Goal: Task Accomplishment & Management: Use online tool/utility

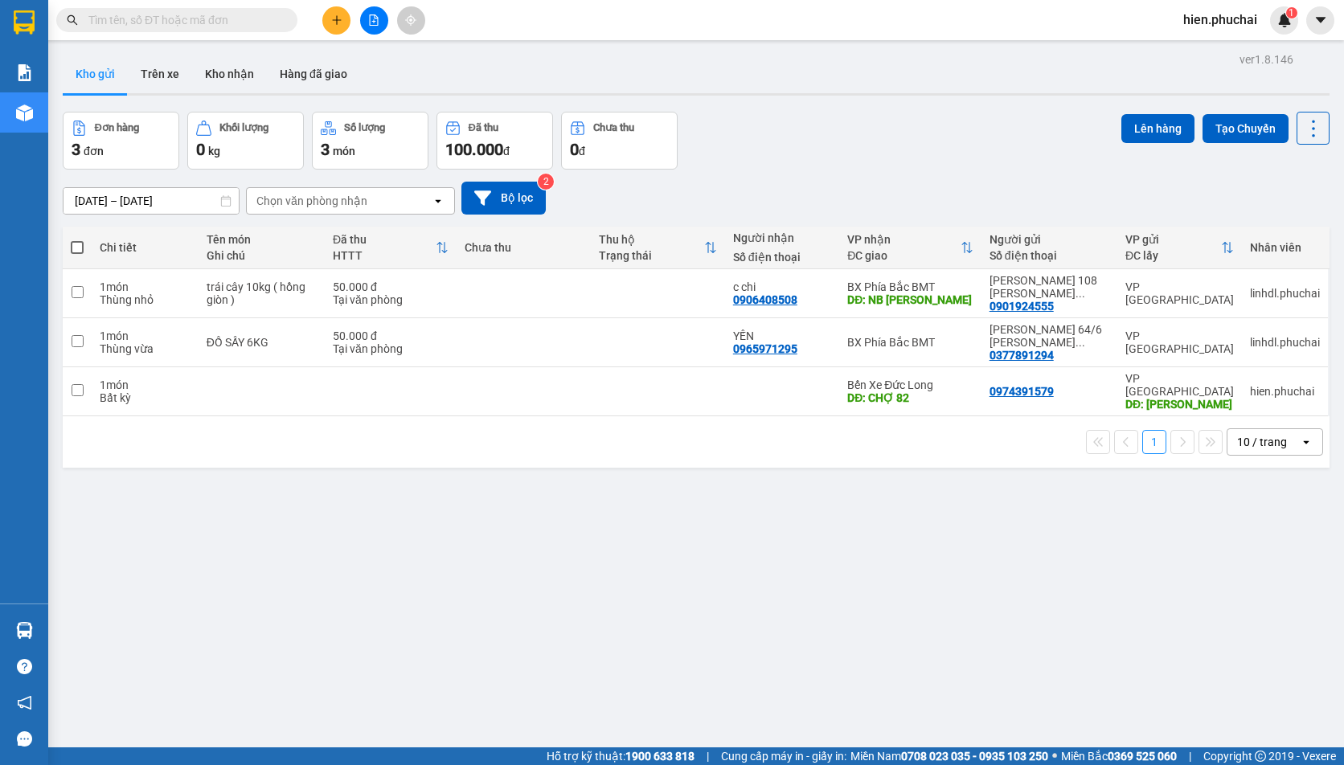
click at [333, 18] on icon "plus" at bounding box center [336, 19] width 11 height 11
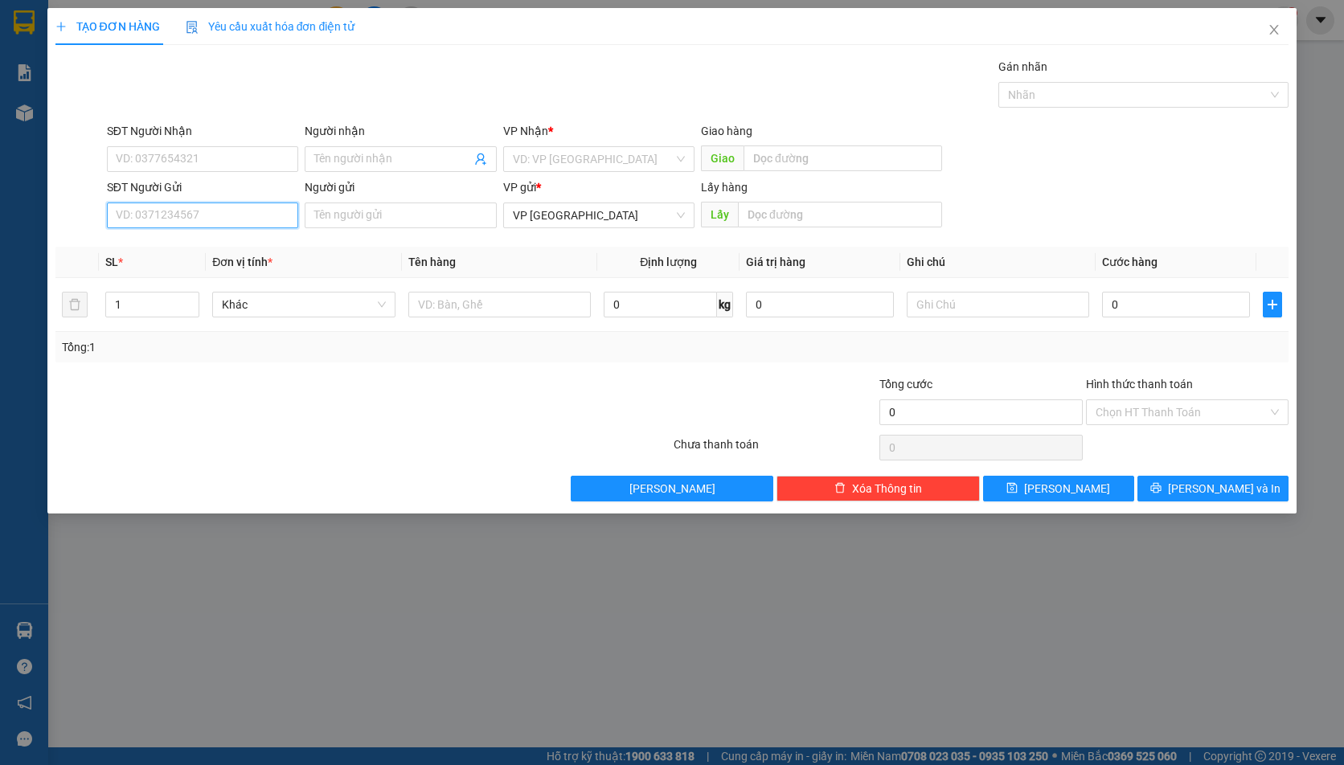
click at [211, 214] on input "SĐT Người Gửi" at bounding box center [202, 215] width 191 height 26
paste input "0346589191"
type input "0346589191"
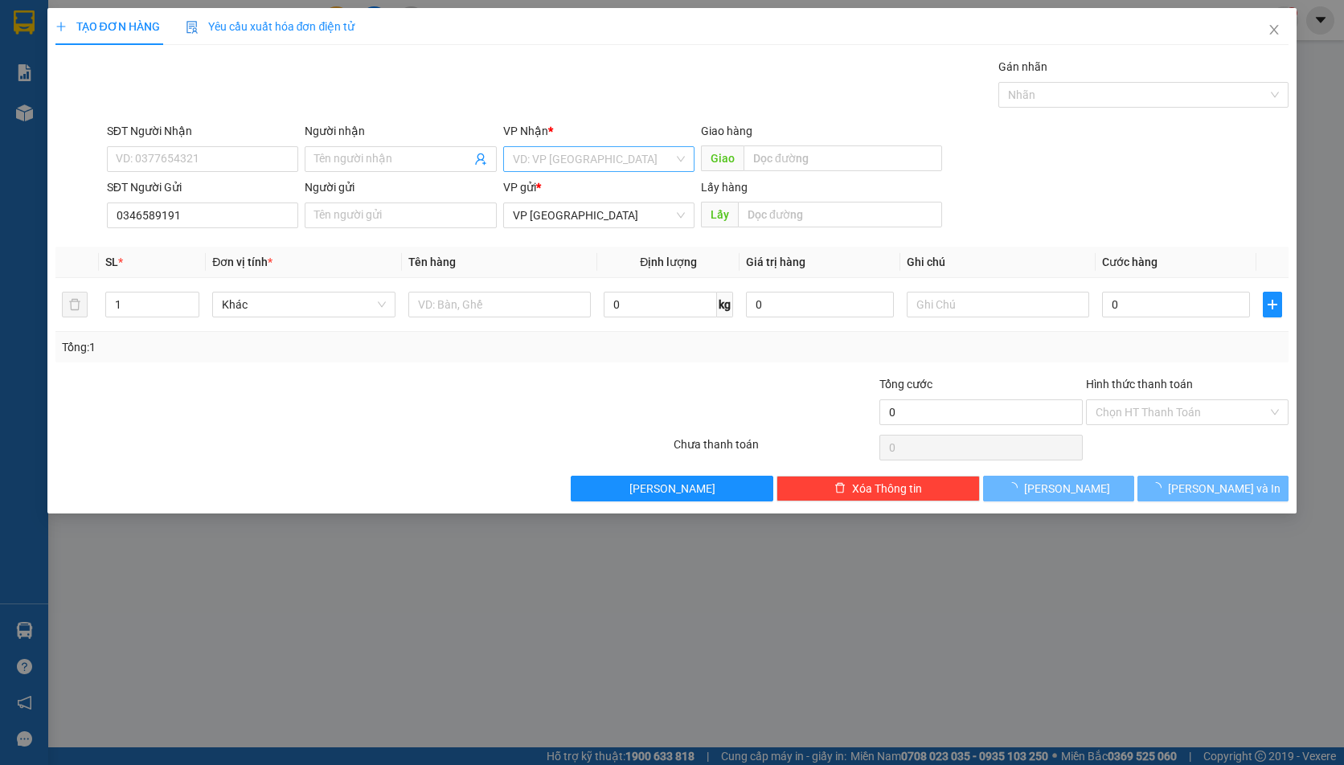
click at [555, 149] on input "search" at bounding box center [593, 159] width 161 height 24
drag, startPoint x: 543, startPoint y: 268, endPoint x: 545, endPoint y: 247, distance: 20.2
click at [543, 268] on th "Tên hàng" at bounding box center [500, 262] width 196 height 31
drag, startPoint x: 570, startPoint y: 163, endPoint x: 563, endPoint y: 228, distance: 65.4
click at [570, 164] on input "search" at bounding box center [593, 159] width 161 height 24
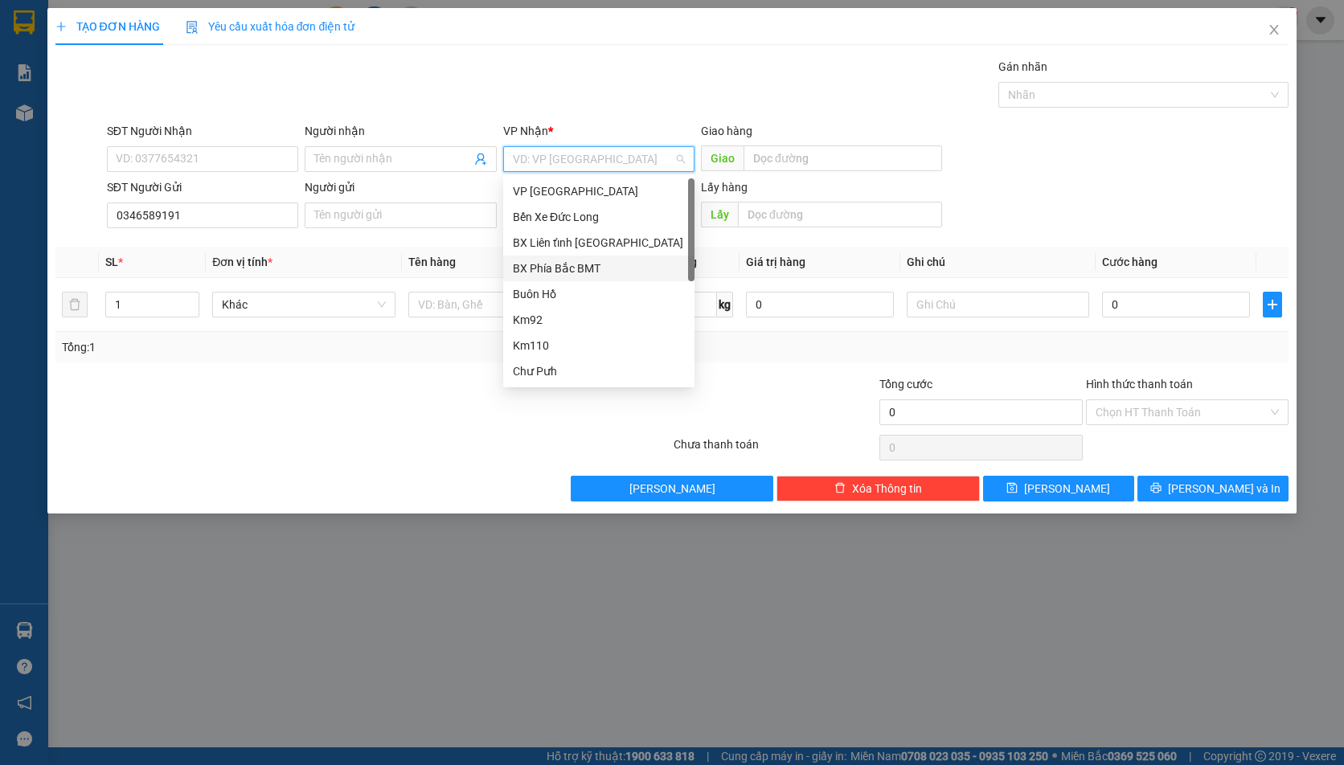
click at [561, 264] on div "BX Phía Bắc BMT" at bounding box center [599, 269] width 172 height 18
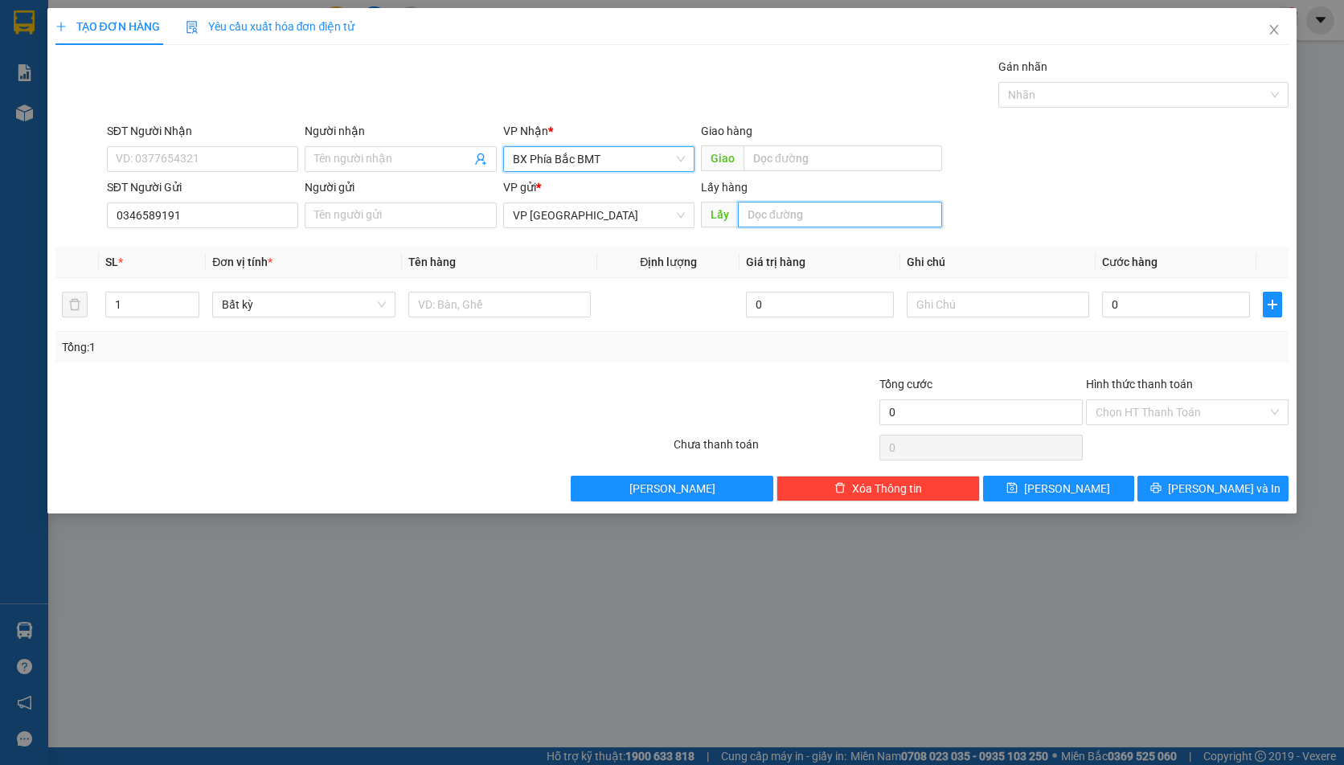
click at [818, 211] on input "text" at bounding box center [840, 215] width 204 height 26
type input "LIÊN KHƯƠNG"
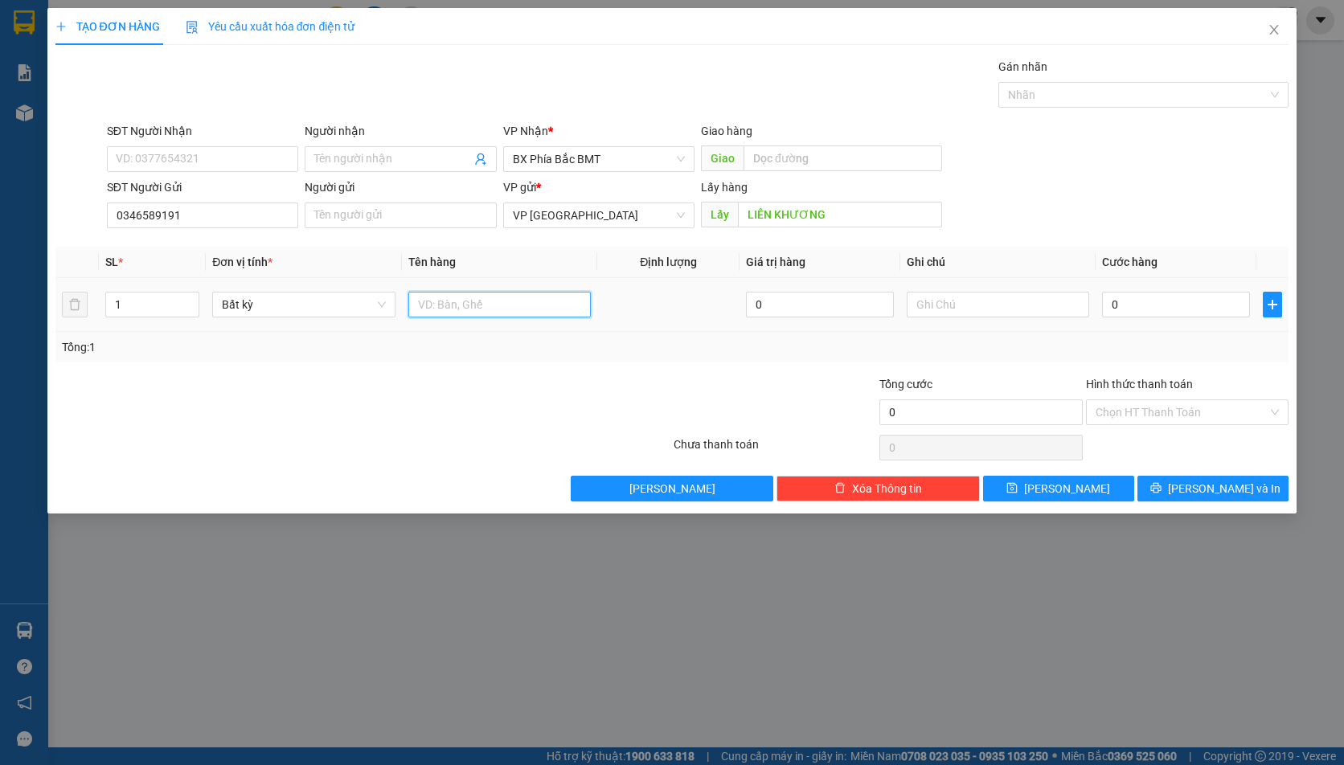
click at [454, 312] on input "text" at bounding box center [499, 305] width 183 height 26
click at [499, 302] on input "XE ĐẠP ĐIE" at bounding box center [499, 305] width 183 height 26
type input "XE ĐẠP ĐIỆN"
click at [1071, 480] on span "Lưu" at bounding box center [1067, 489] width 86 height 18
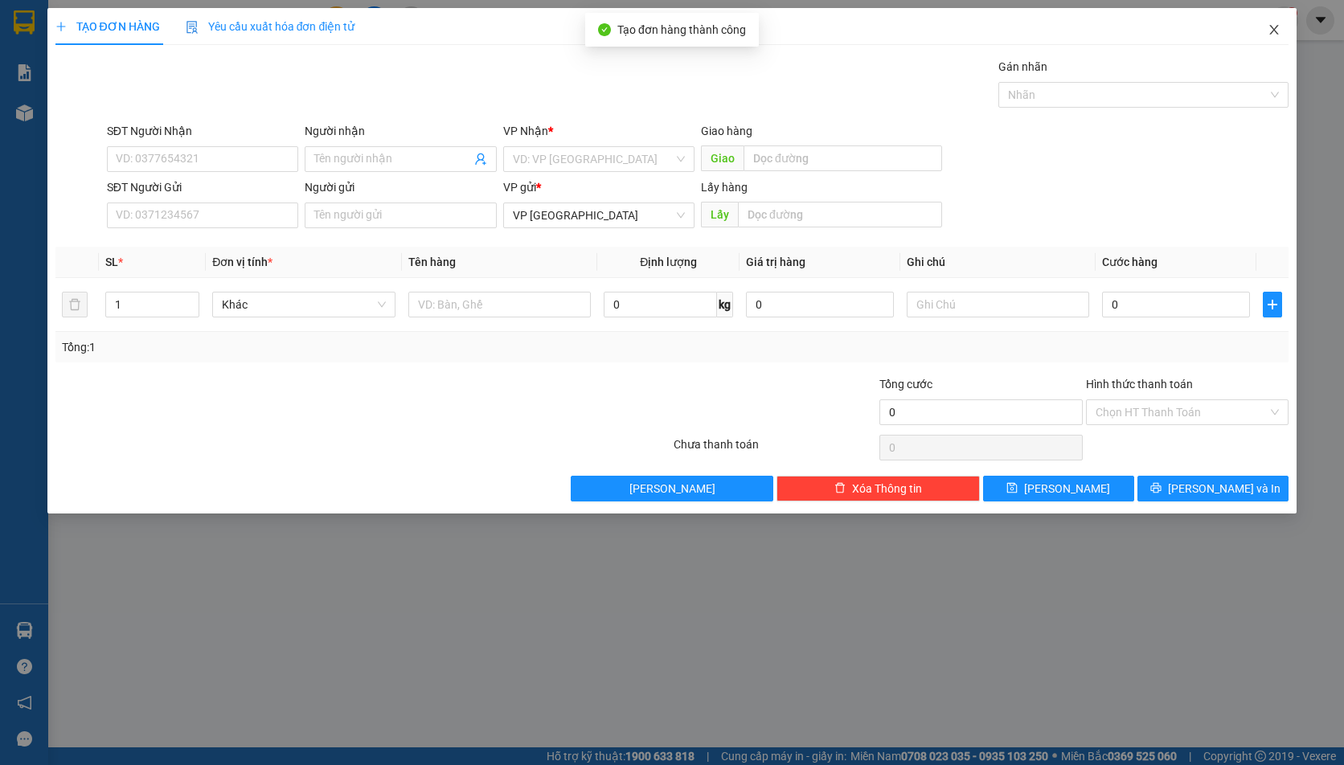
drag, startPoint x: 1266, startPoint y: 25, endPoint x: 1064, endPoint y: 1, distance: 203.1
click at [1264, 25] on span "Close" at bounding box center [1273, 30] width 45 height 45
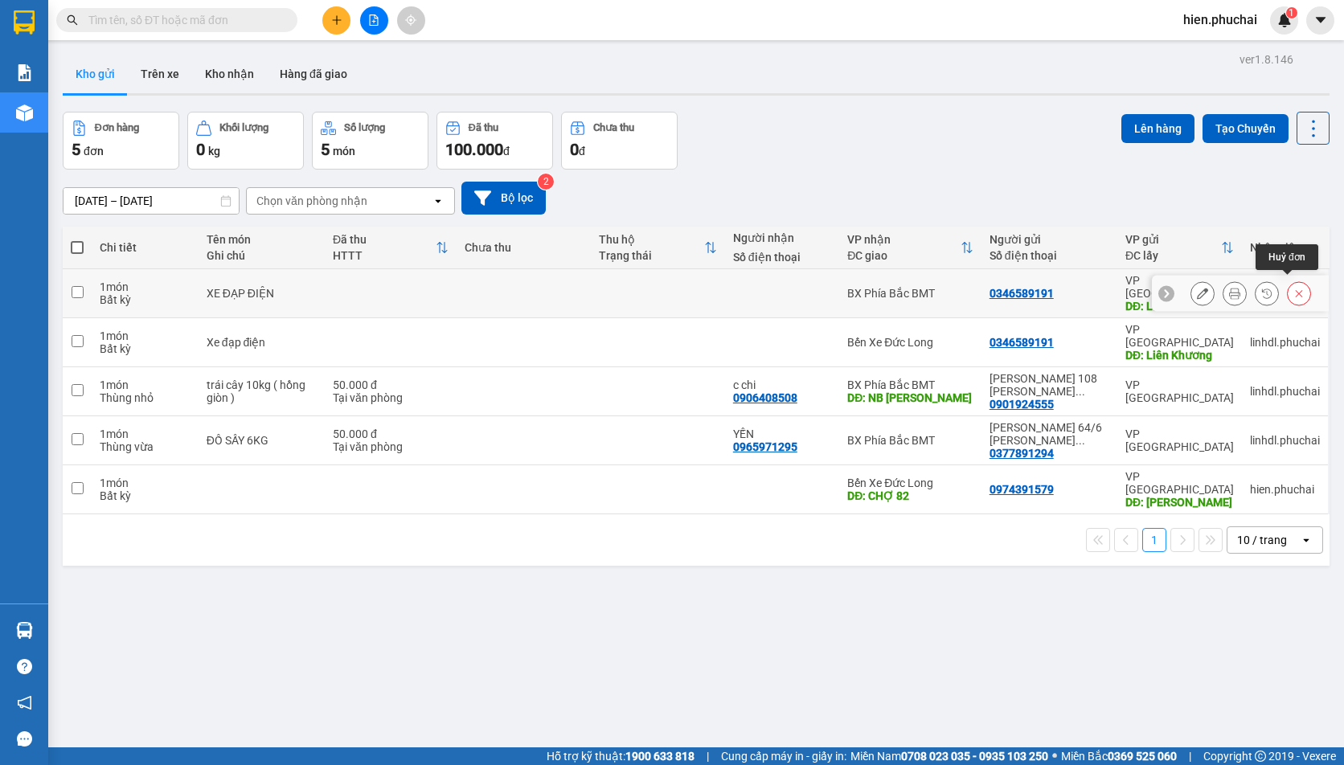
click at [1295, 290] on icon at bounding box center [1298, 293] width 7 height 7
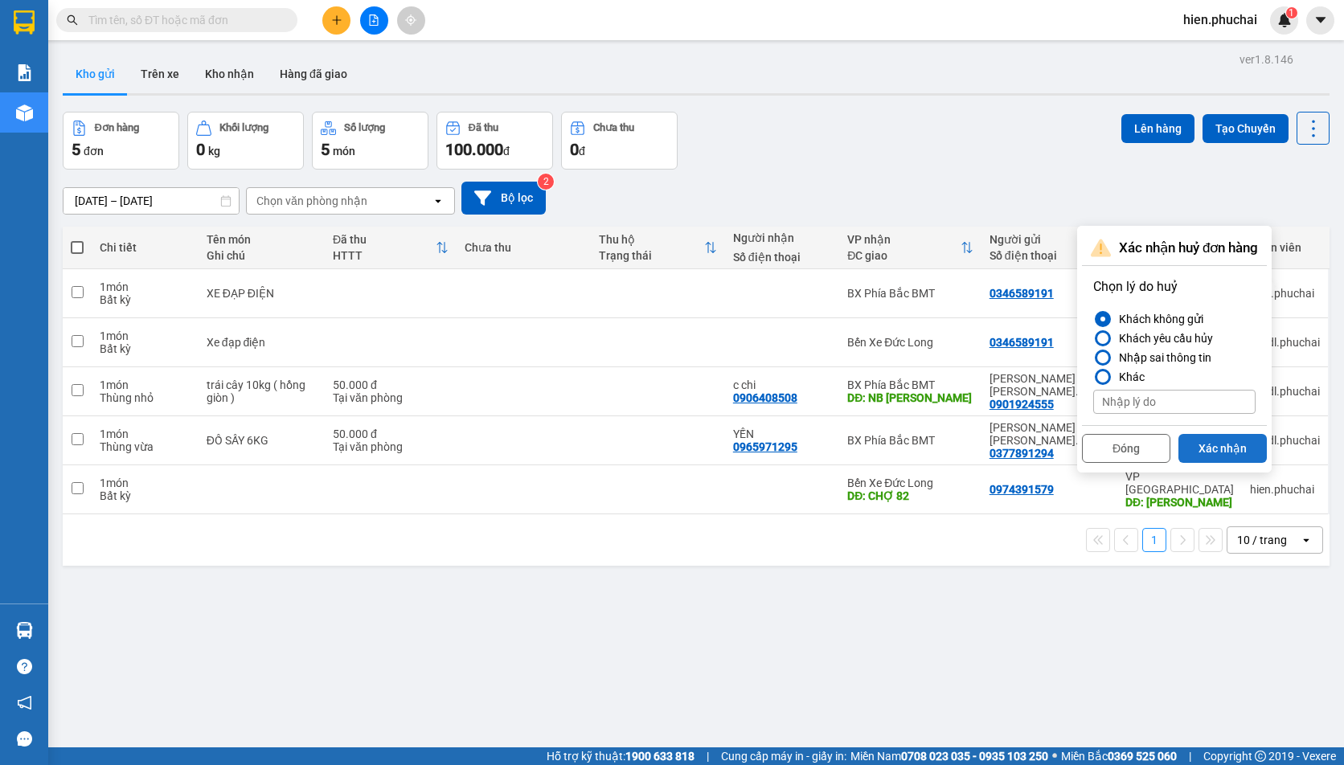
click at [1201, 441] on button "Xác nhận" at bounding box center [1222, 448] width 88 height 29
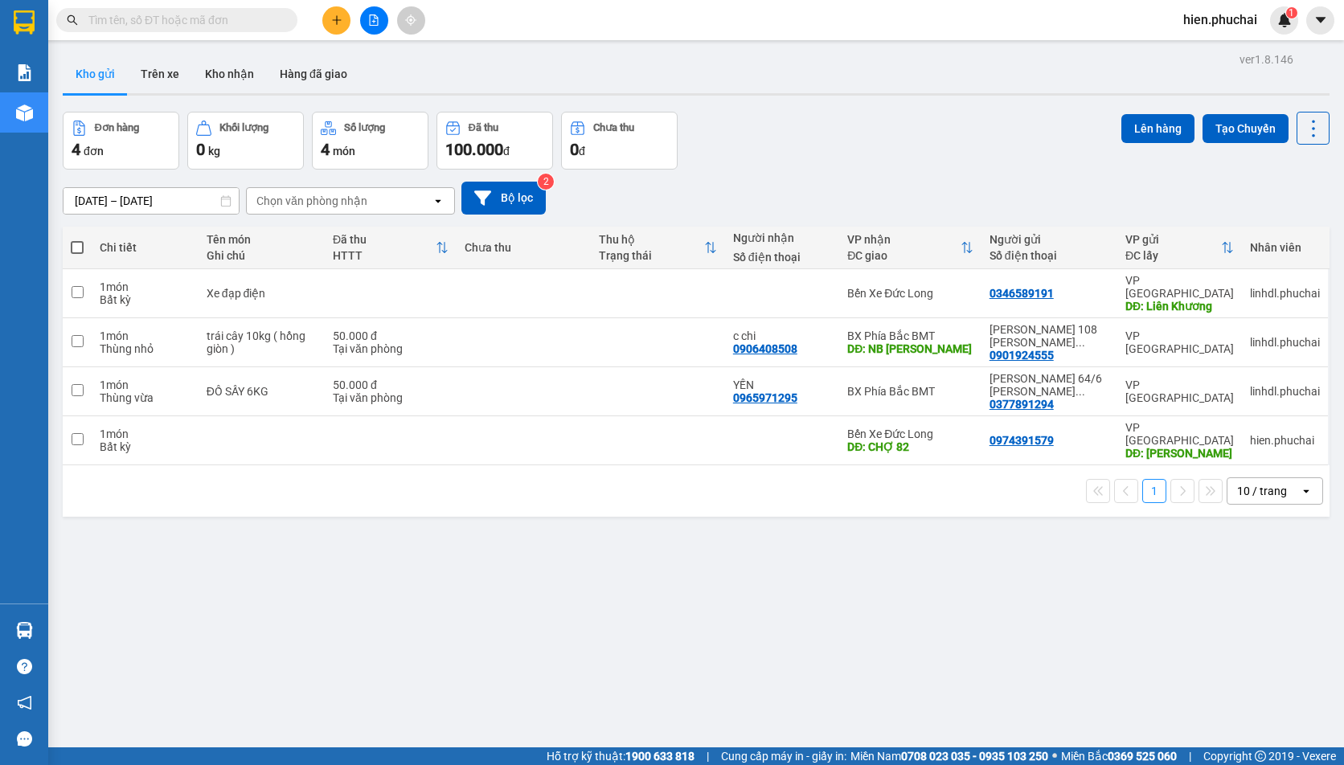
click at [895, 150] on div "Đơn hàng 4 đơn Khối lượng 0 kg Số lượng 4 món Đã thu 100.000 đ Chưa thu 0 đ Lên…" at bounding box center [696, 141] width 1266 height 58
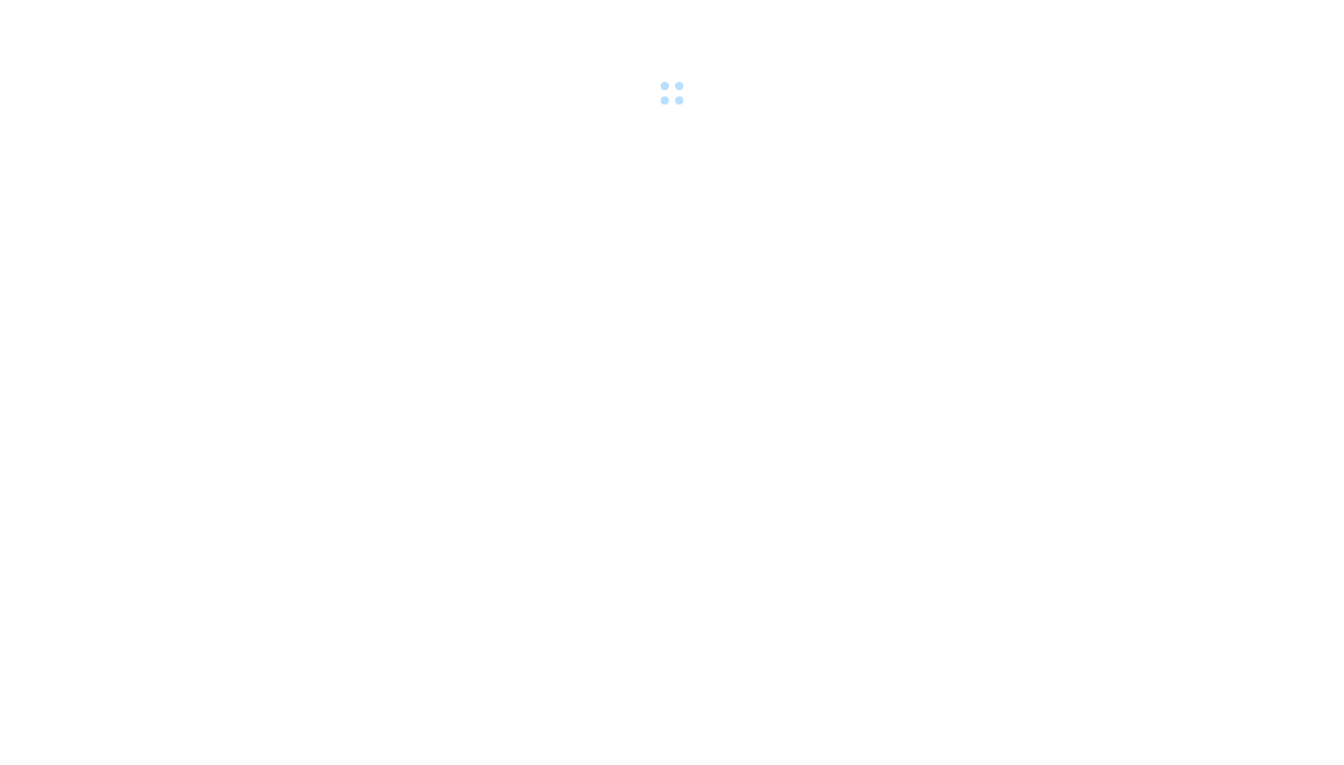
click at [910, 111] on body at bounding box center [672, 382] width 1344 height 765
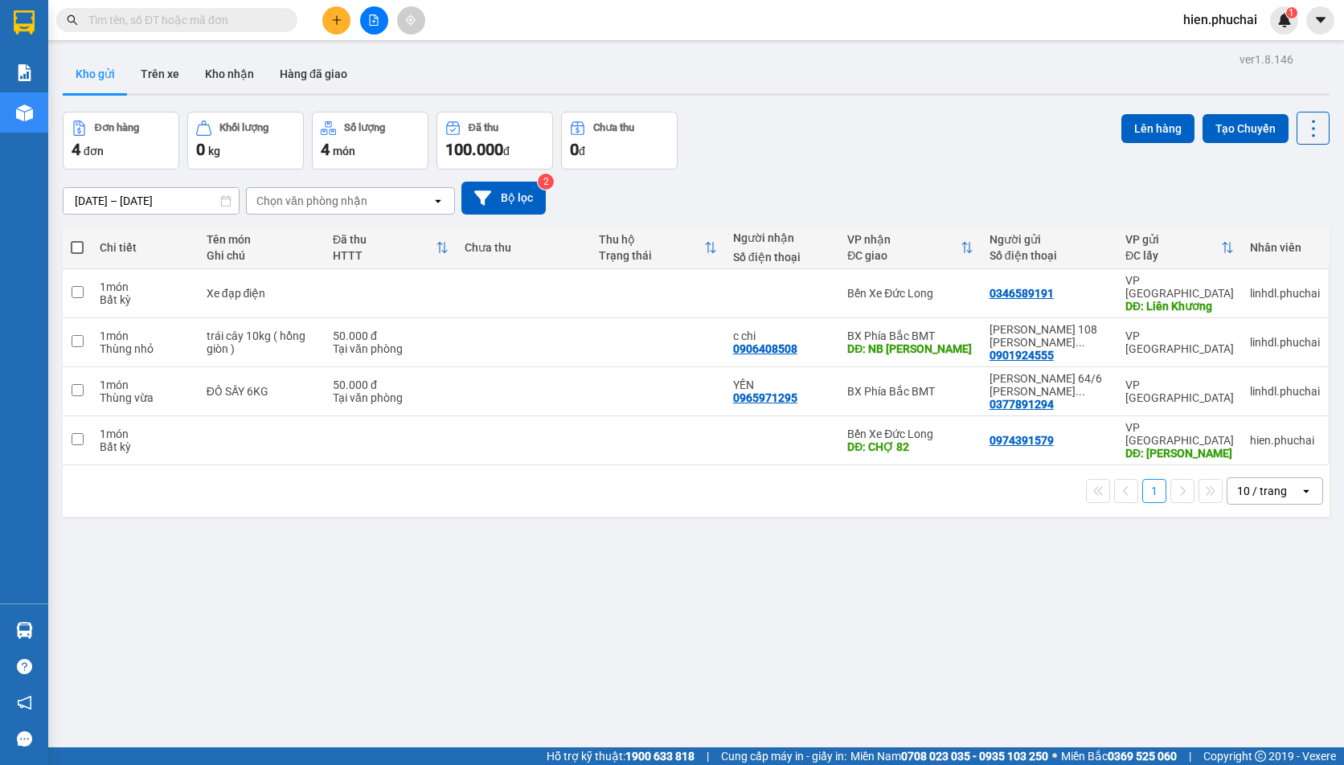
click at [841, 137] on div "Đơn hàng 4 đơn Khối lượng 0 kg Số lượng 4 món Đã thu 100.000 đ Chưa thu 0 đ Lên…" at bounding box center [696, 141] width 1266 height 58
click at [749, 289] on div at bounding box center [782, 293] width 98 height 13
checkbox input "true"
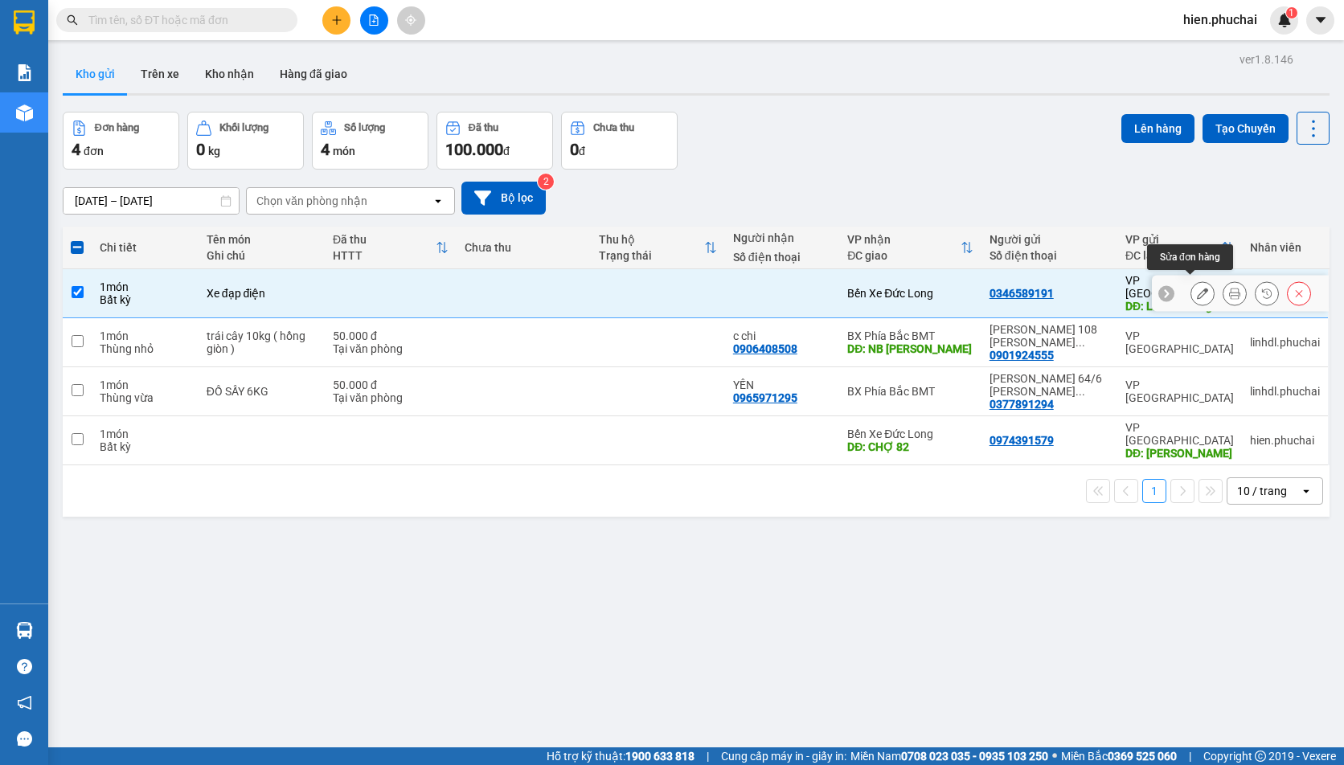
click at [1196, 292] on icon at bounding box center [1201, 293] width 11 height 11
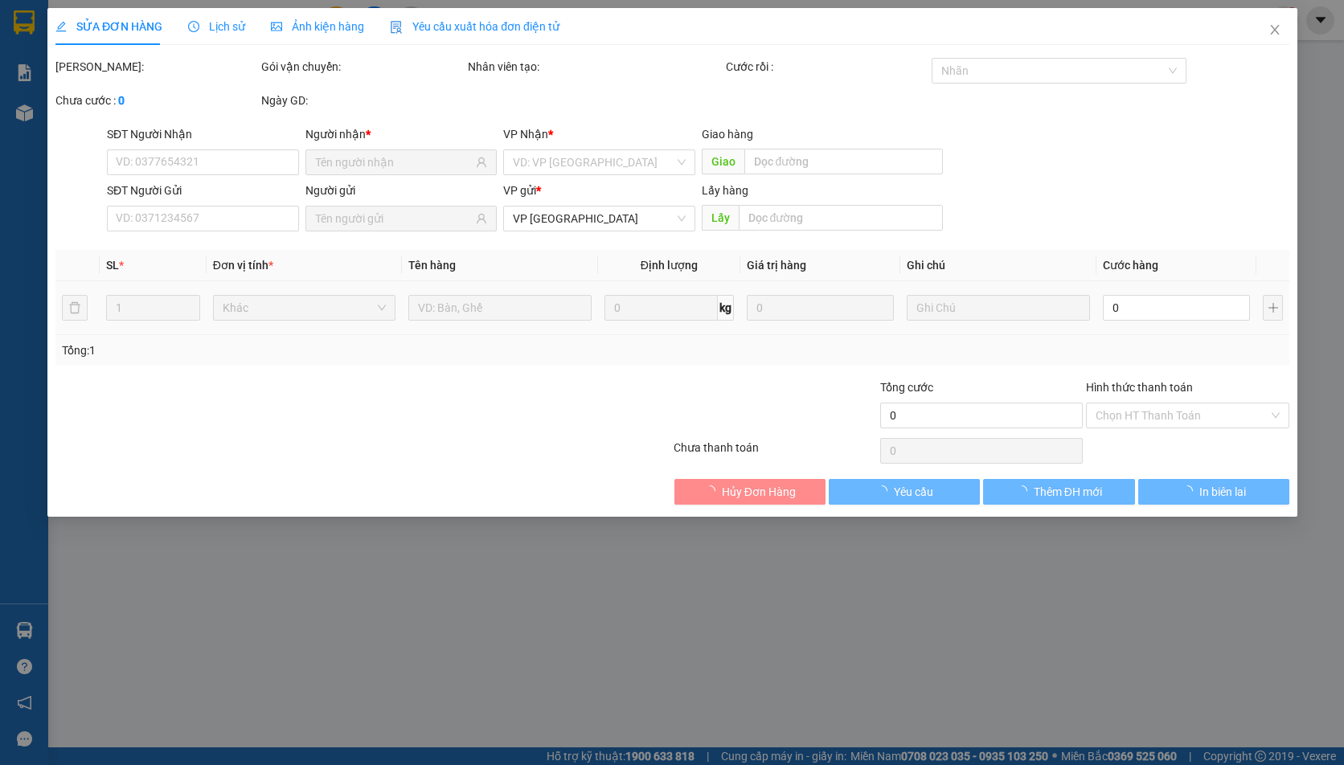
type input "0346589191"
type input "Liên Khương"
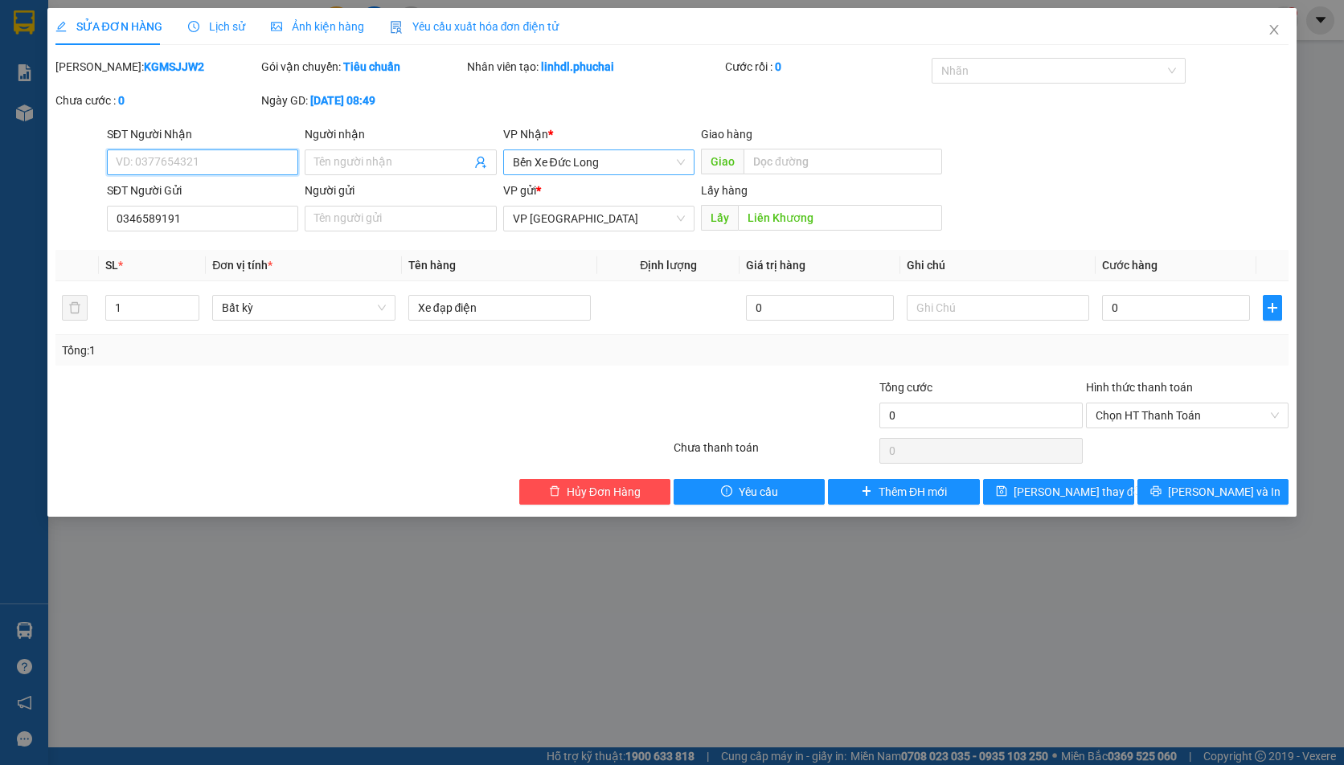
click at [578, 163] on span "Bến Xe Đức Long" at bounding box center [599, 162] width 172 height 24
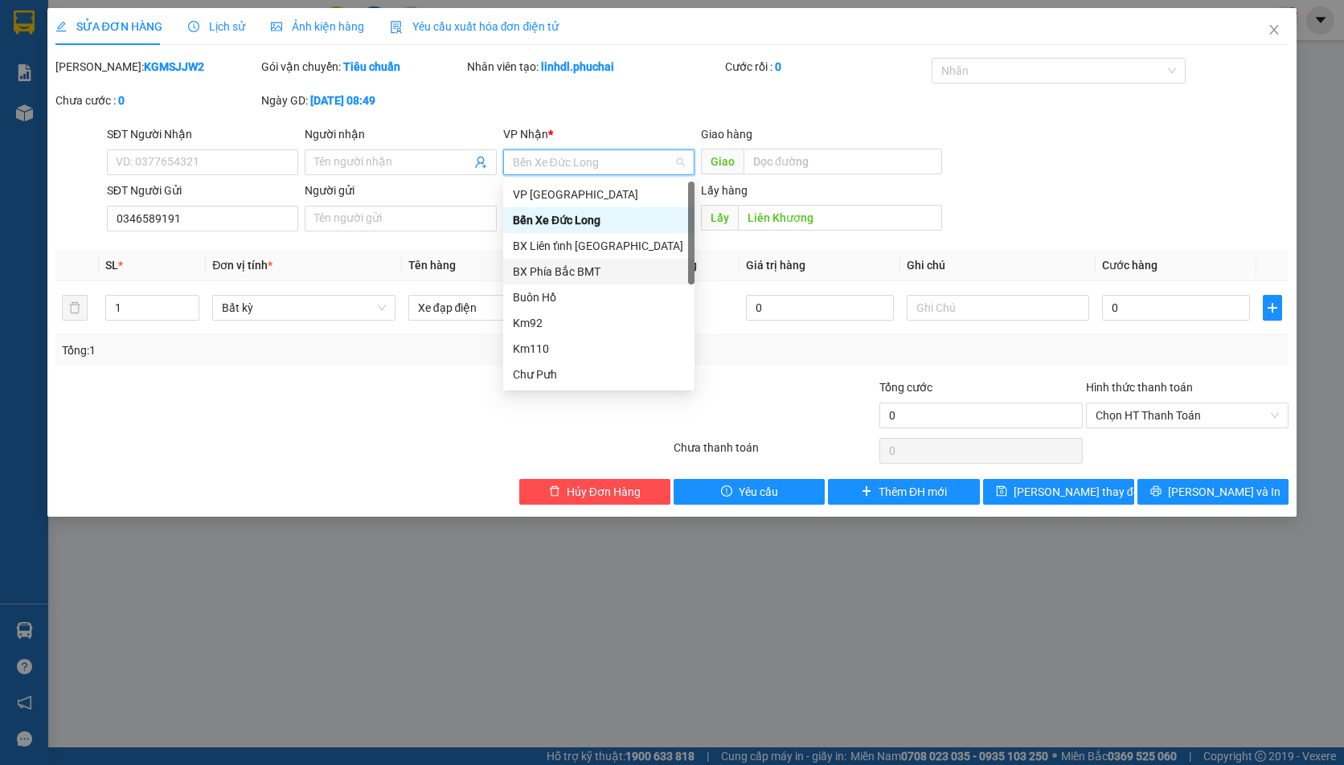
click at [576, 267] on div "BX Phía Bắc BMT" at bounding box center [599, 272] width 172 height 18
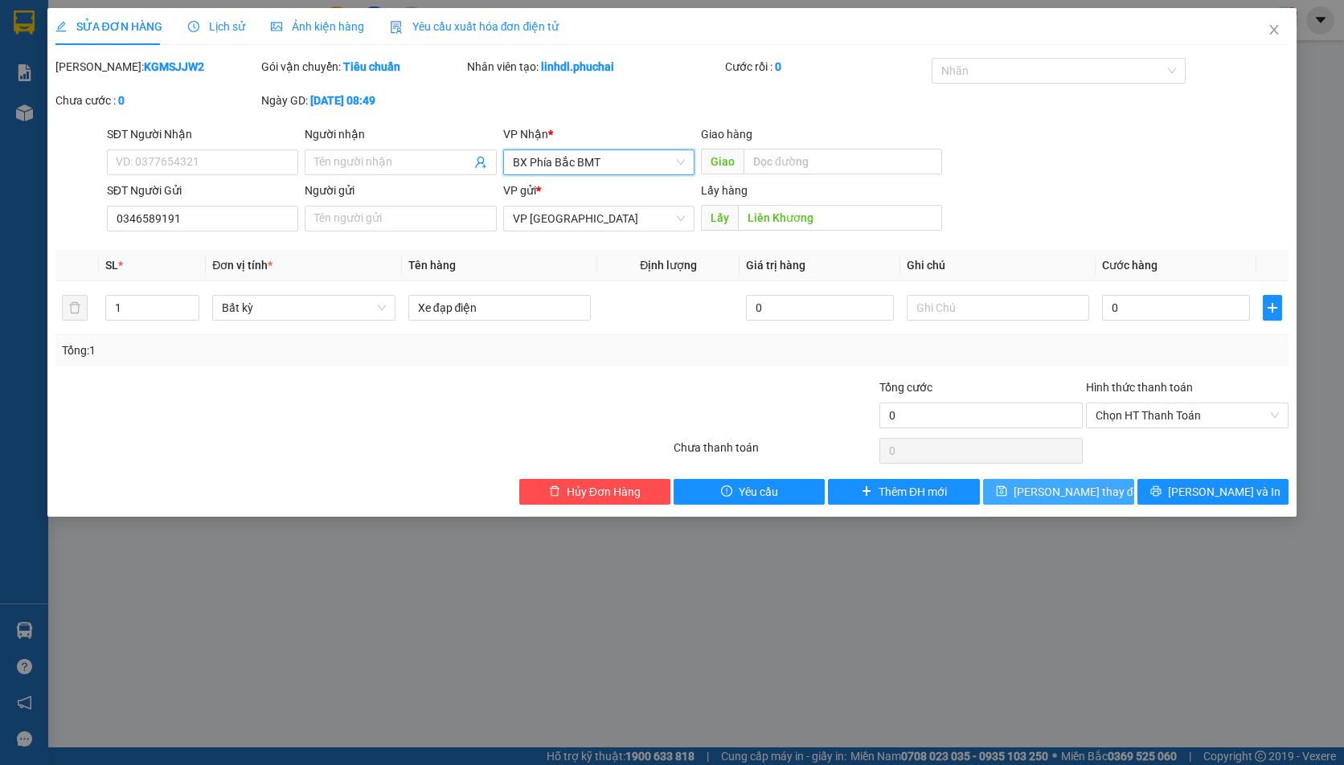
click at [1055, 493] on span "Lưu thay đổi" at bounding box center [1077, 492] width 129 height 18
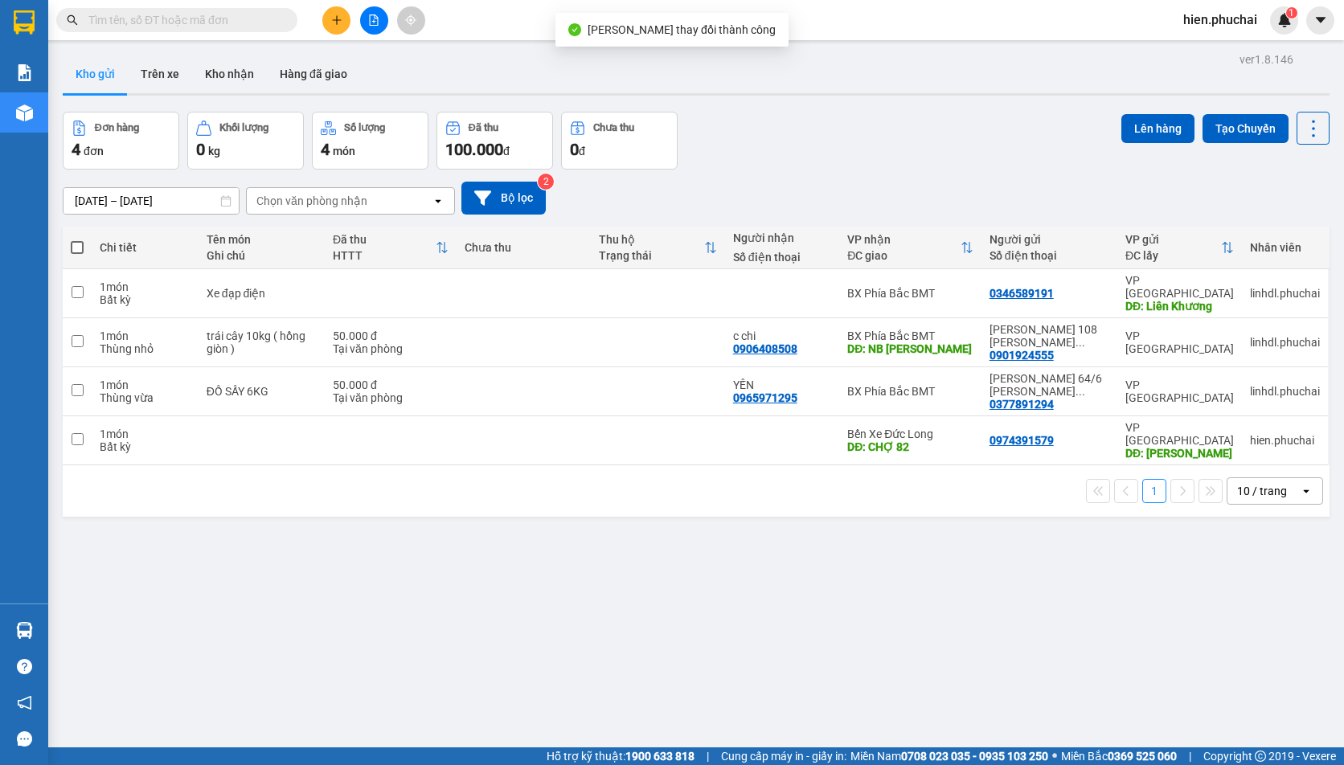
click at [889, 158] on div "Đơn hàng 4 đơn Khối lượng 0 kg Số lượng 4 món Đã thu 100.000 đ Chưa thu 0 đ Lên…" at bounding box center [696, 141] width 1266 height 58
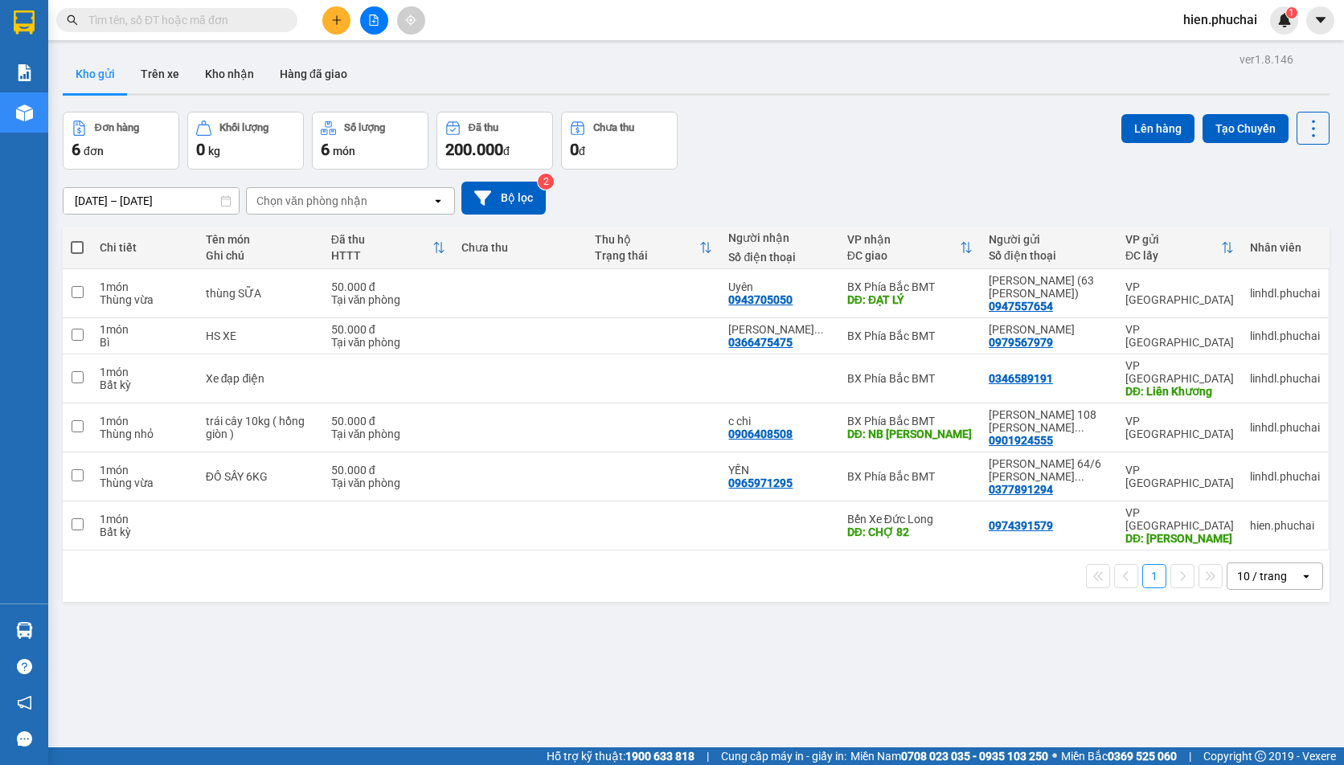
click at [83, 247] on span at bounding box center [77, 247] width 13 height 13
click at [77, 239] on input "checkbox" at bounding box center [77, 239] width 0 height 0
checkbox input "true"
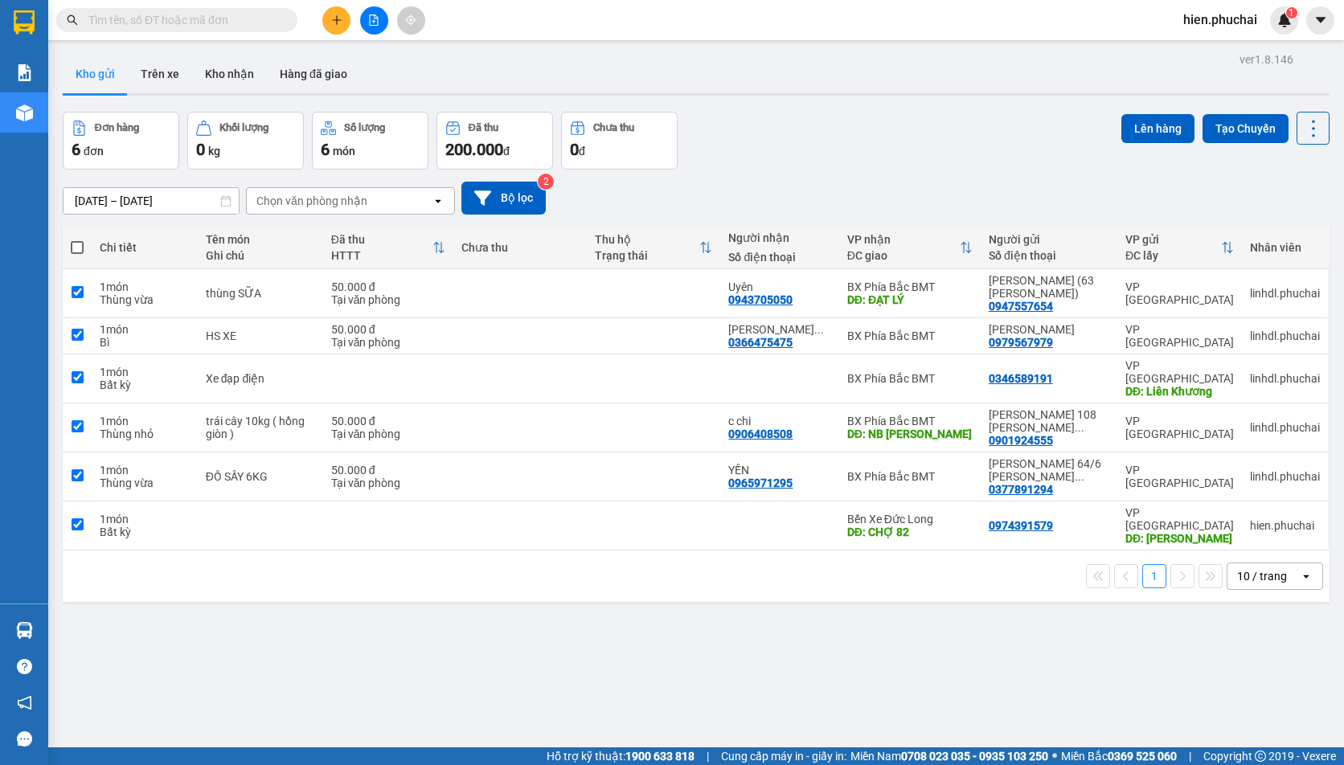
checkbox input "true"
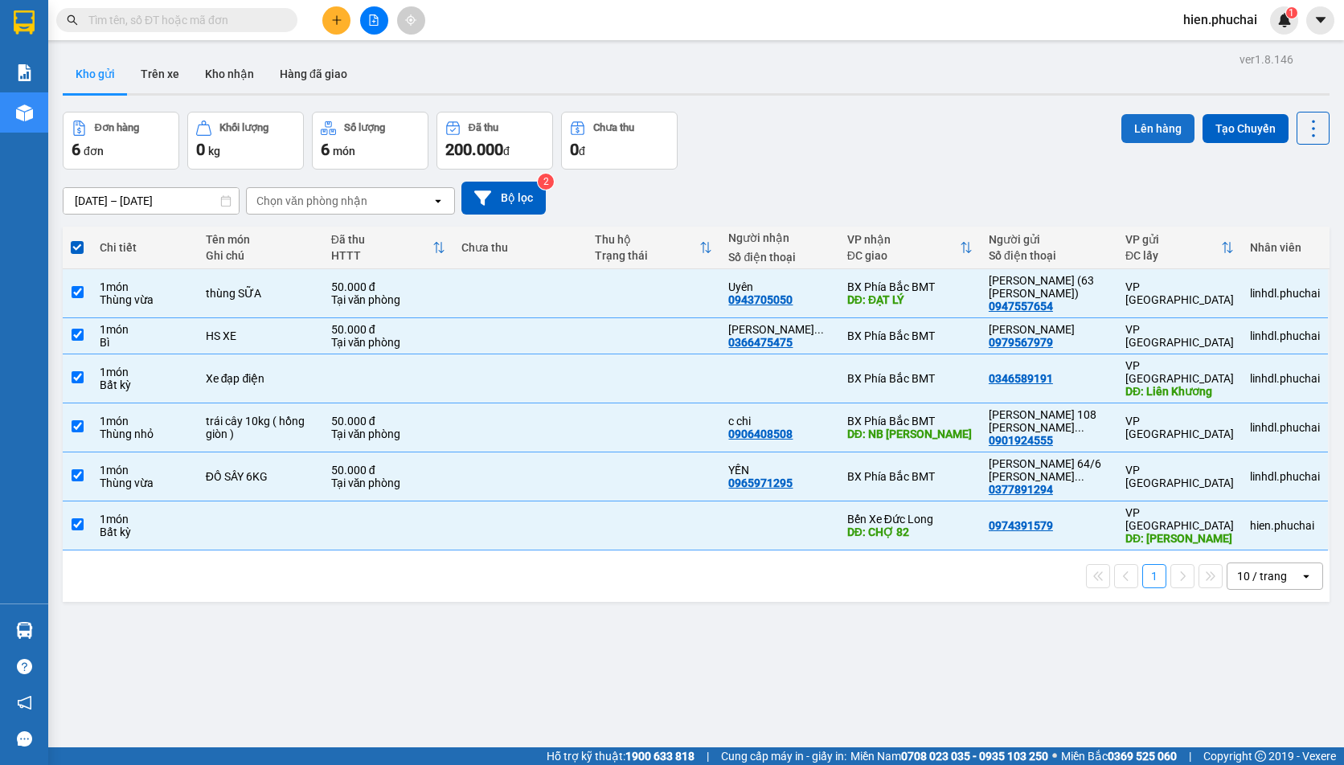
click at [1137, 130] on button "Lên hàng" at bounding box center [1157, 128] width 73 height 29
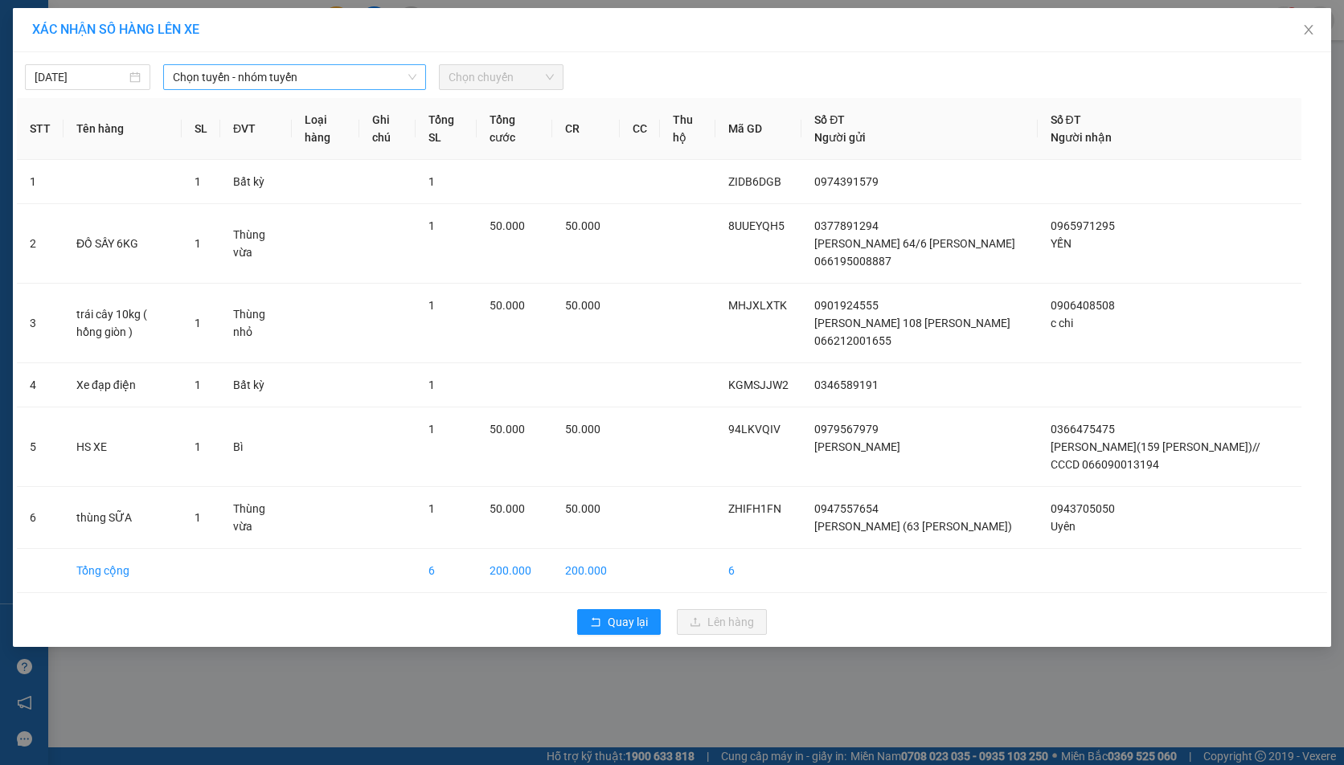
click at [288, 78] on span "Chọn tuyến - nhóm tuyến" at bounding box center [294, 77] width 243 height 24
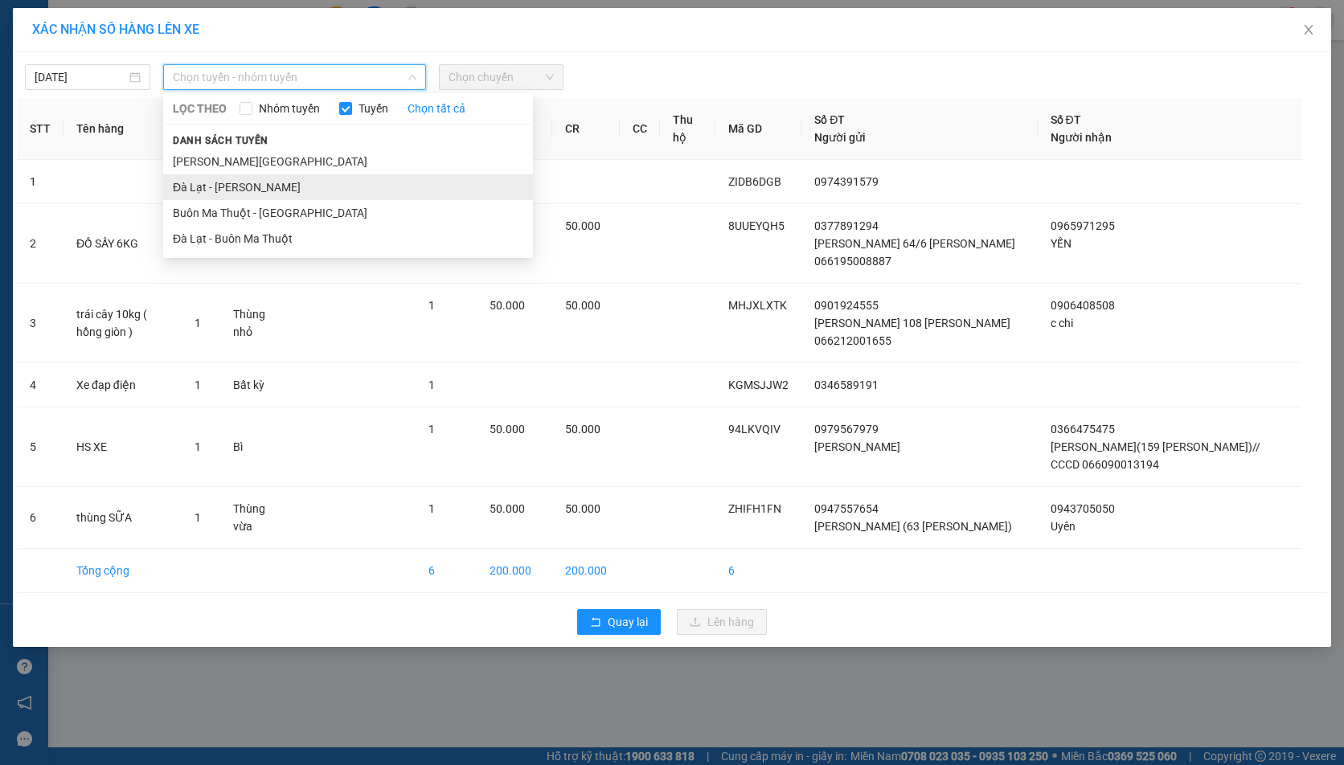
click at [232, 186] on li "Đà Lạt - Gia Lai" at bounding box center [348, 187] width 370 height 26
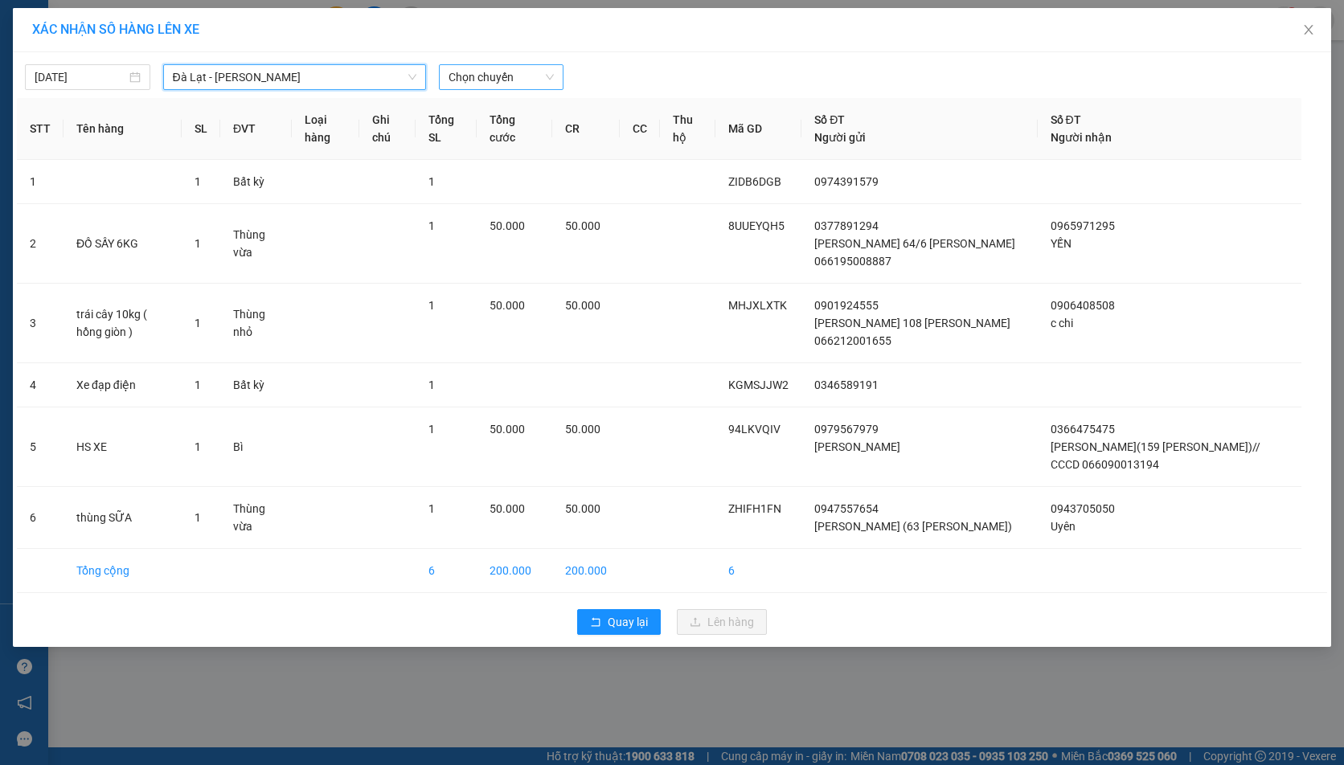
click at [520, 84] on span "Chọn chuyến" at bounding box center [501, 77] width 106 height 24
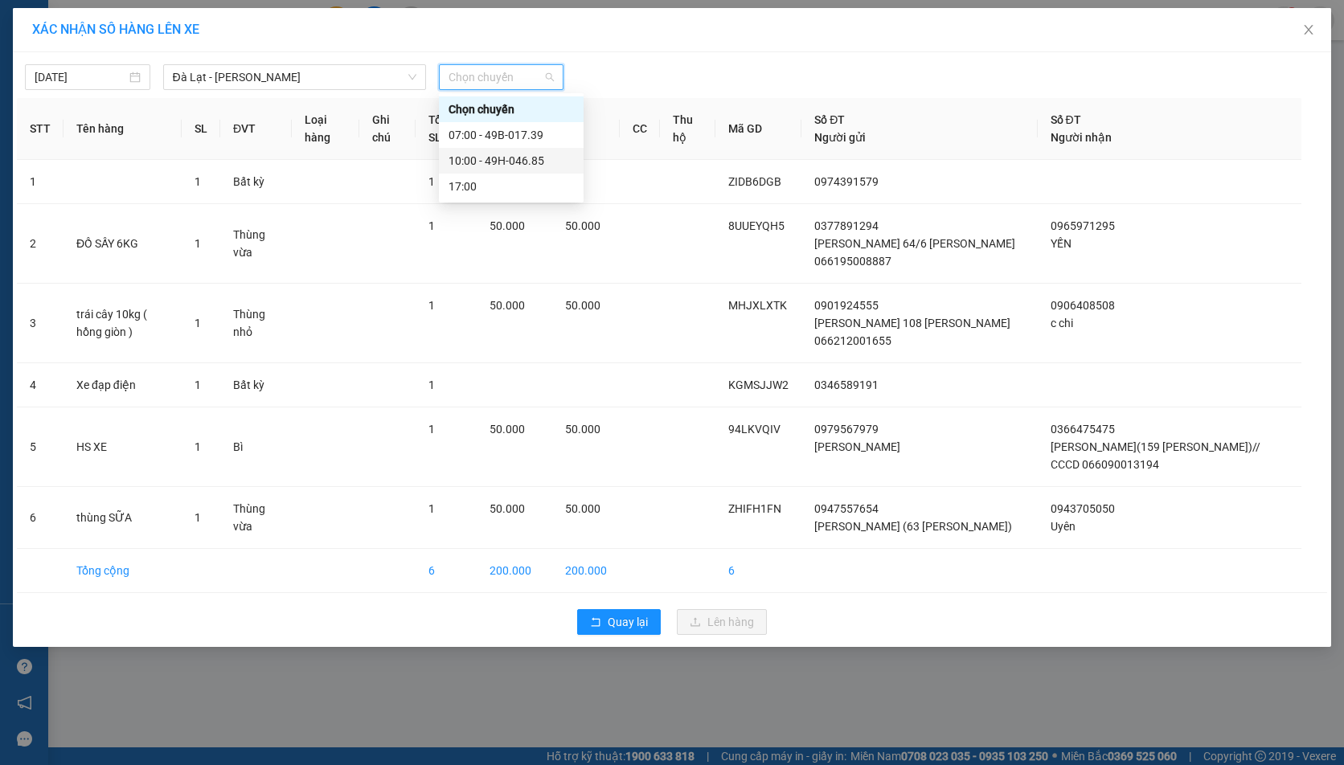
click at [497, 154] on div "10:00 - 49H-046.85" at bounding box center [510, 161] width 125 height 18
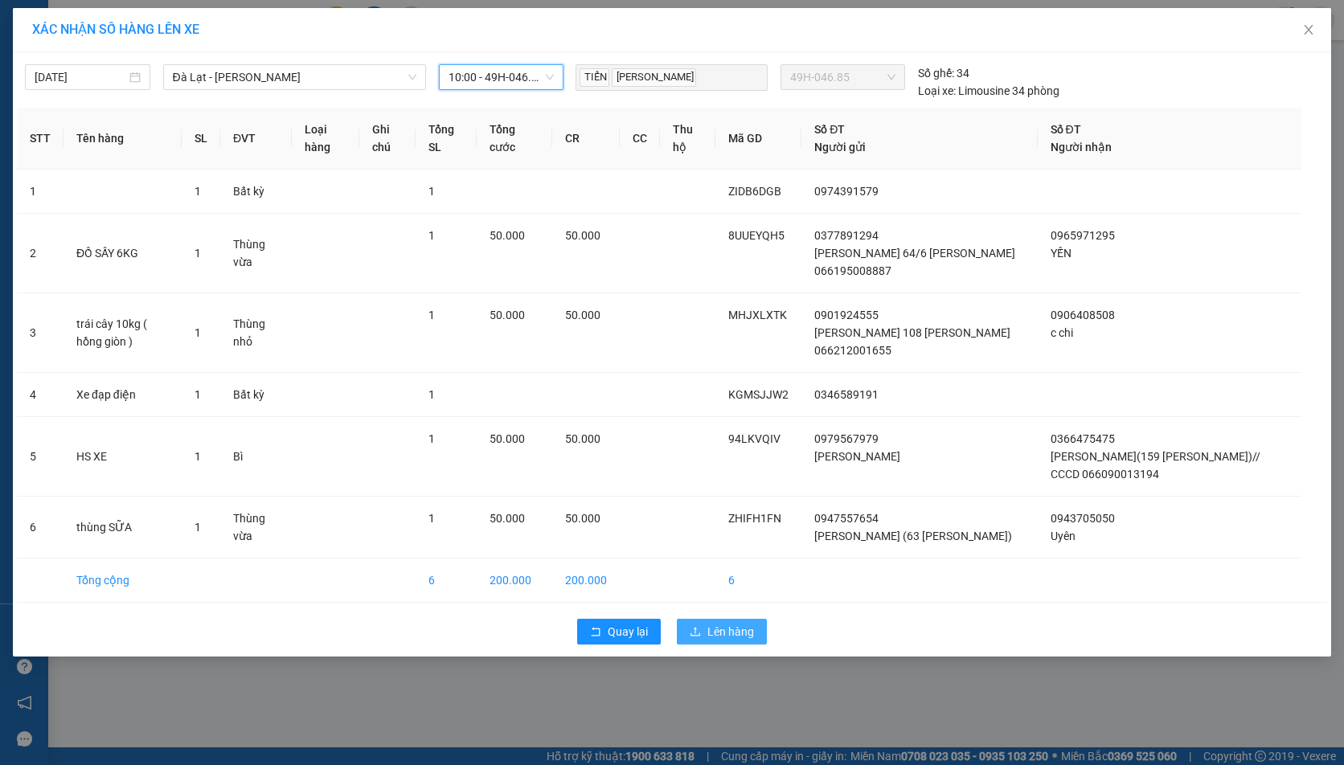
drag, startPoint x: 706, startPoint y: 644, endPoint x: 700, endPoint y: 632, distance: 13.7
click at [703, 642] on div "Quay lại Lên hàng" at bounding box center [672, 632] width 1310 height 42
click at [700, 632] on icon "upload" at bounding box center [694, 631] width 11 height 11
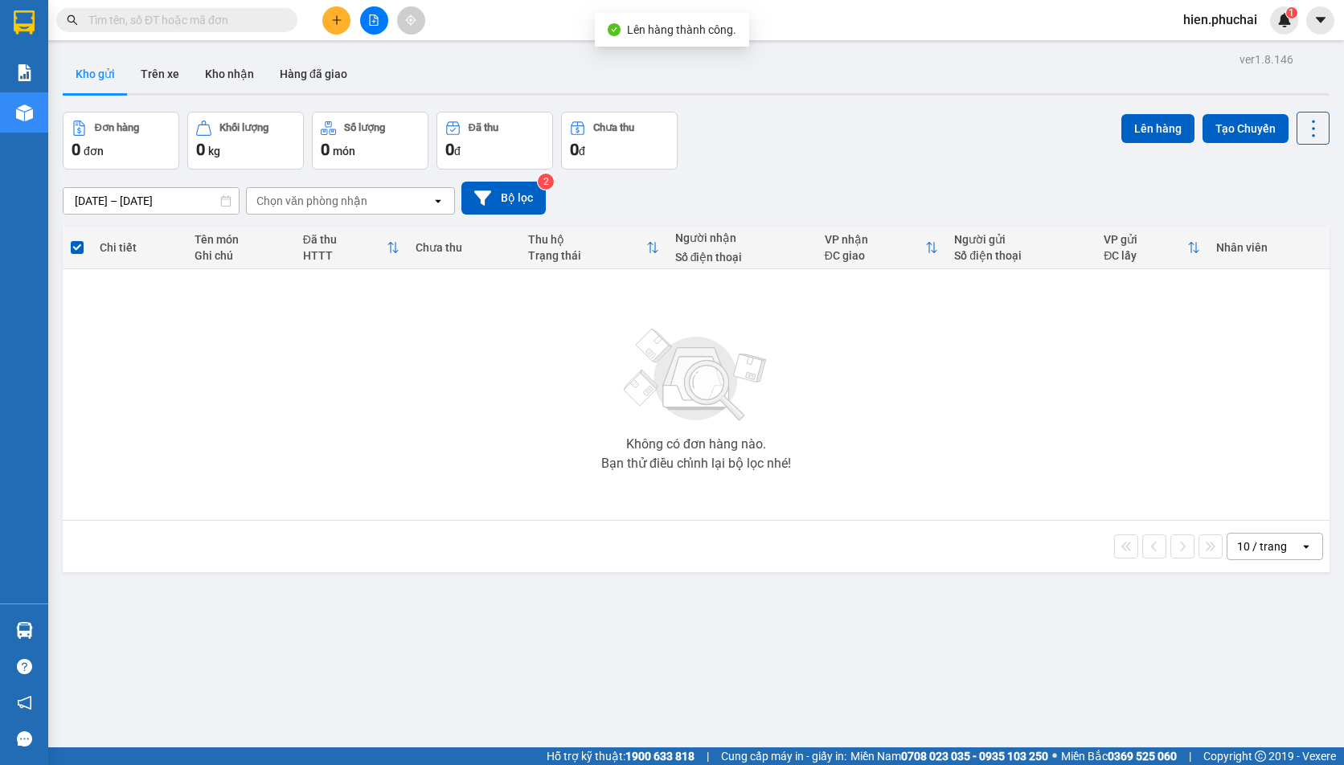
click at [603, 196] on div "10/10/2025 – 12/10/2025 Press the down arrow key to interact with the calendar …" at bounding box center [696, 198] width 1266 height 33
click at [370, 14] on icon "file-add" at bounding box center [374, 19] width 9 height 11
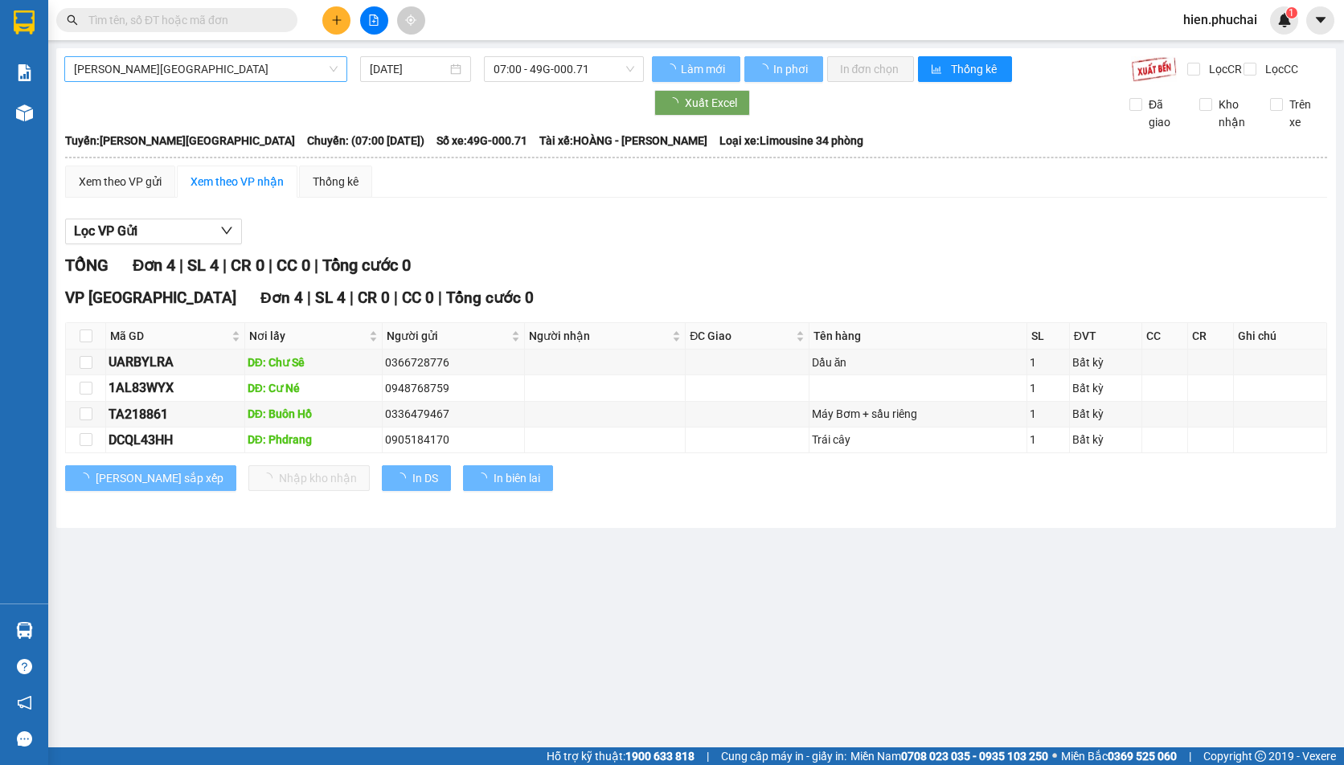
click at [203, 71] on span "[PERSON_NAME][GEOGRAPHIC_DATA]" at bounding box center [206, 69] width 264 height 24
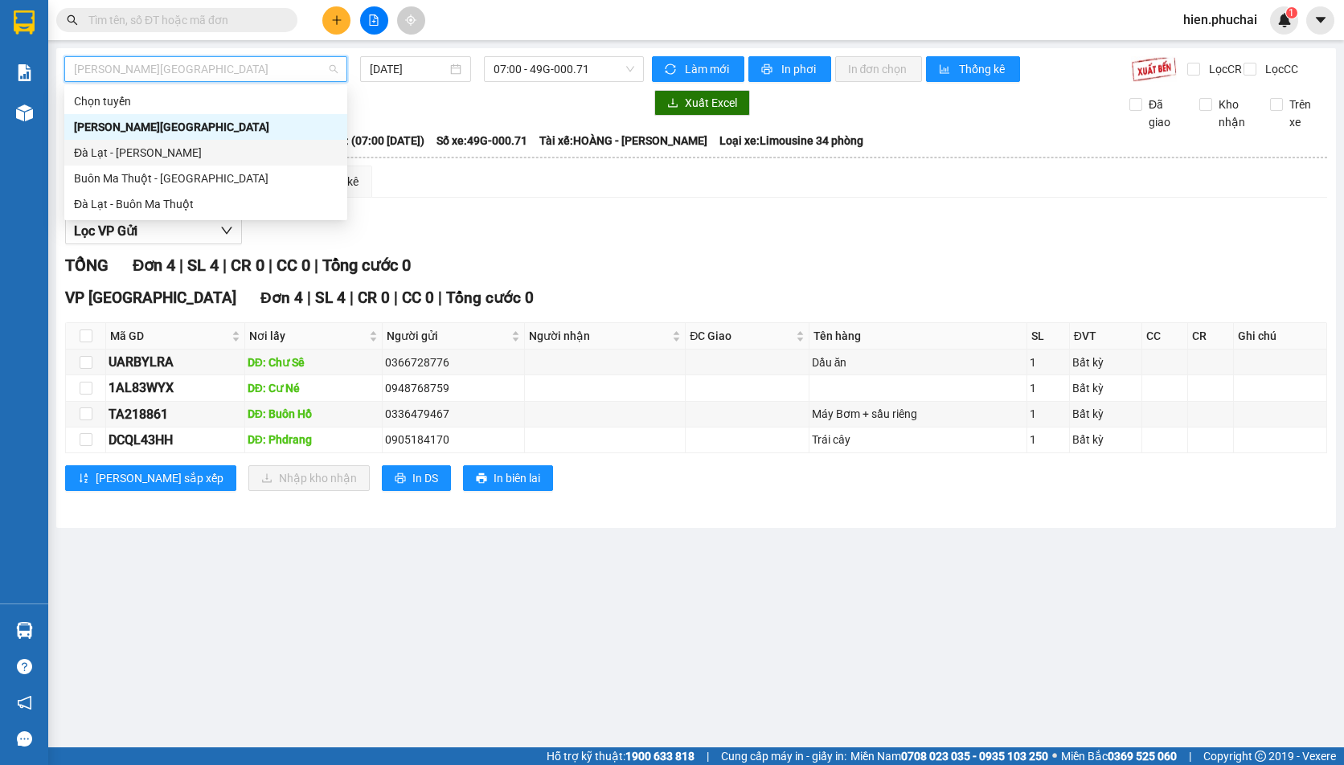
click at [148, 158] on div "Đà Lạt - [PERSON_NAME]" at bounding box center [206, 153] width 264 height 18
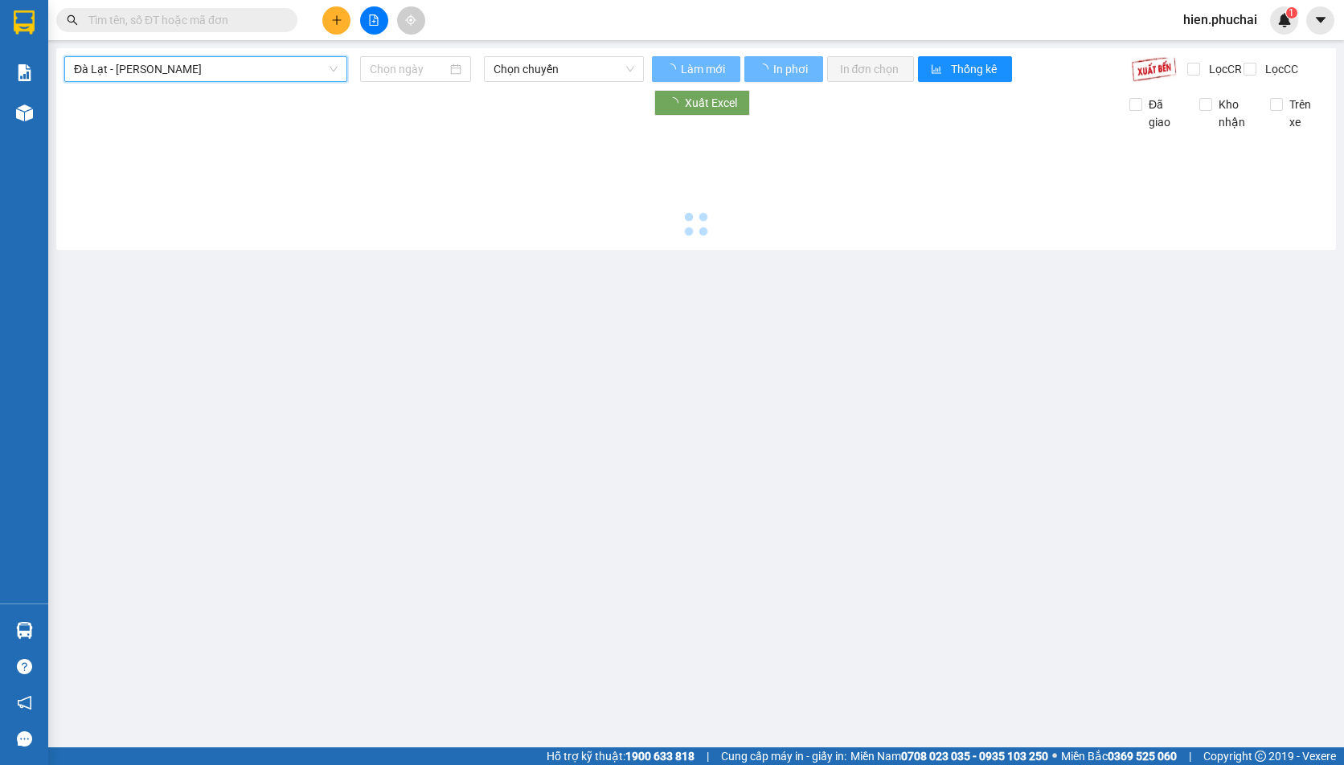
type input "[DATE]"
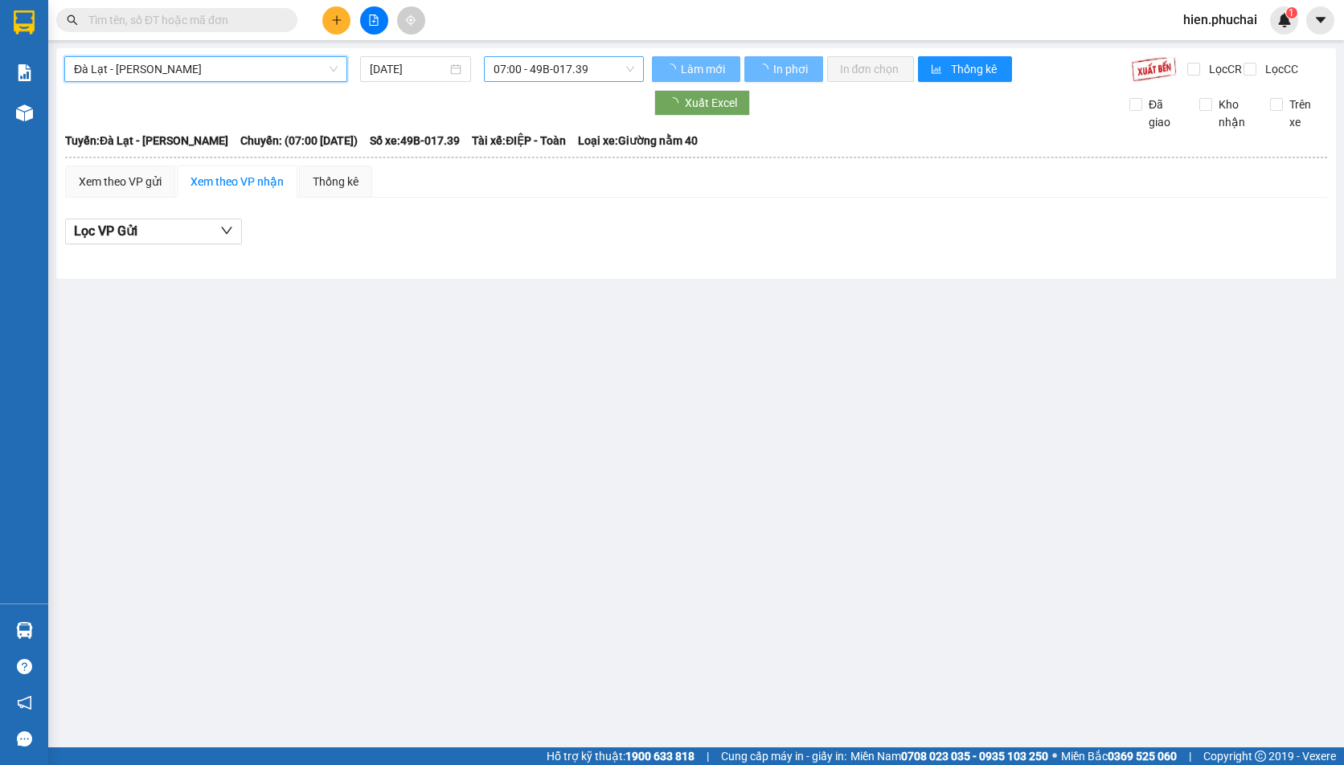
click at [507, 72] on span "07:00 - 49B-017.39" at bounding box center [563, 69] width 141 height 24
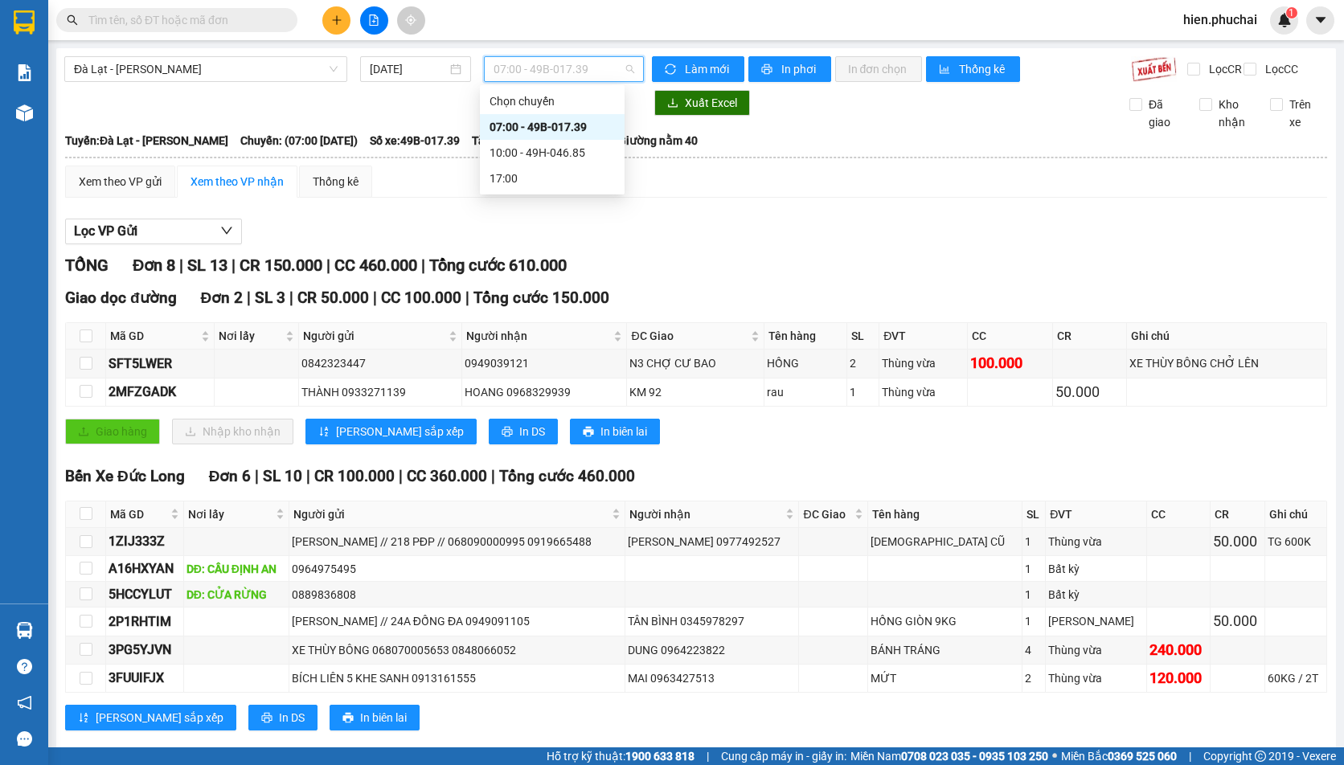
click at [508, 155] on div "10:00 - 49H-046.85" at bounding box center [551, 153] width 125 height 18
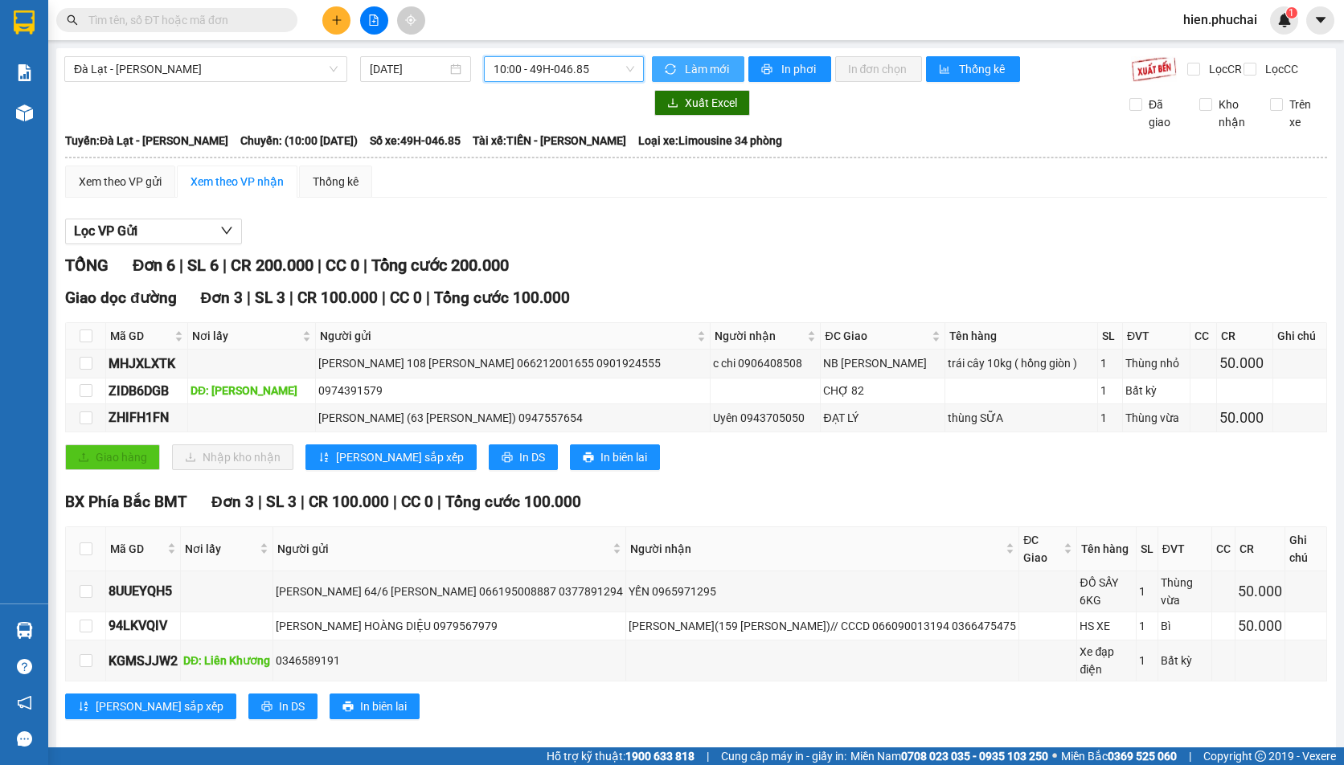
click at [694, 67] on span "Làm mới" at bounding box center [708, 69] width 47 height 18
click at [786, 67] on span "In phơi" at bounding box center [799, 69] width 37 height 18
click at [52, 114] on main "[GEOGRAPHIC_DATA] - Gia Lai [DATE] 10:00 - 49H-046.85 Làm mới In phơi In đơn ch…" at bounding box center [672, 373] width 1344 height 747
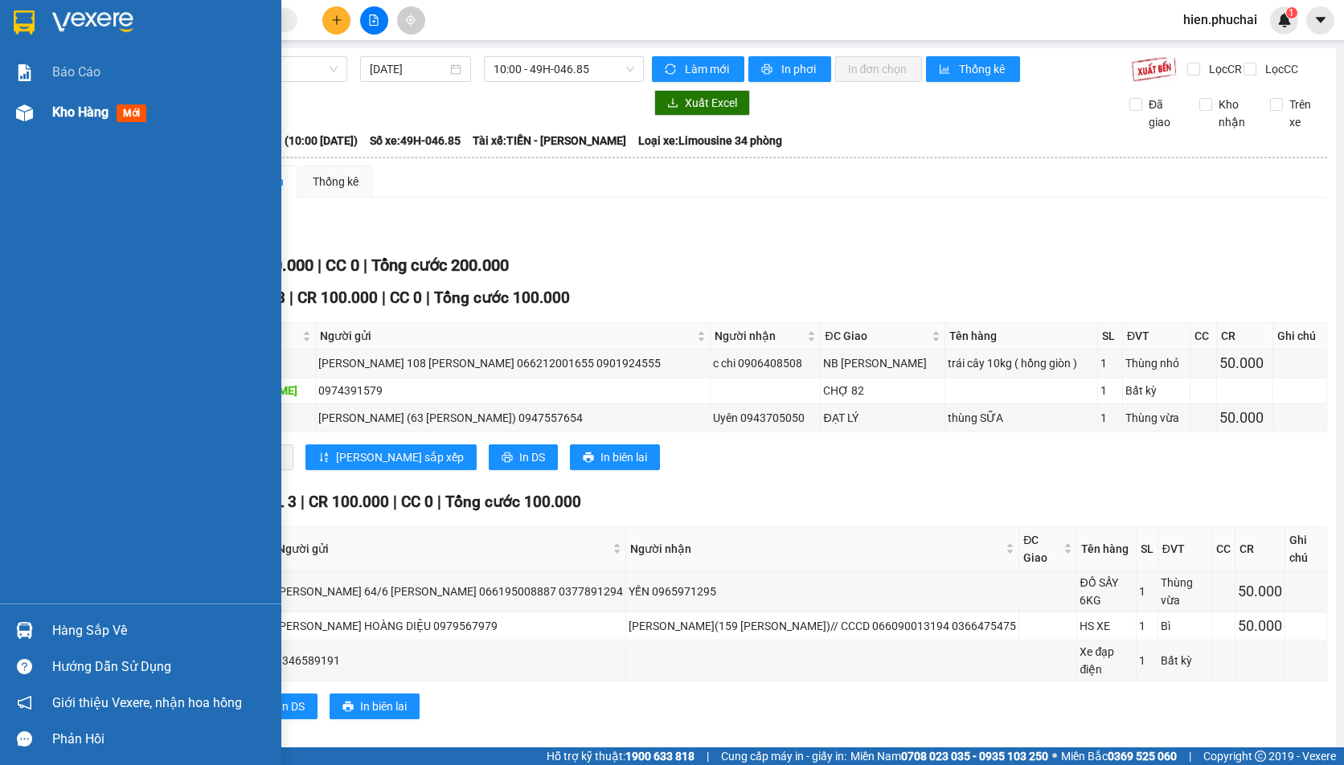
click at [59, 125] on div "Kho hàng mới" at bounding box center [160, 112] width 217 height 40
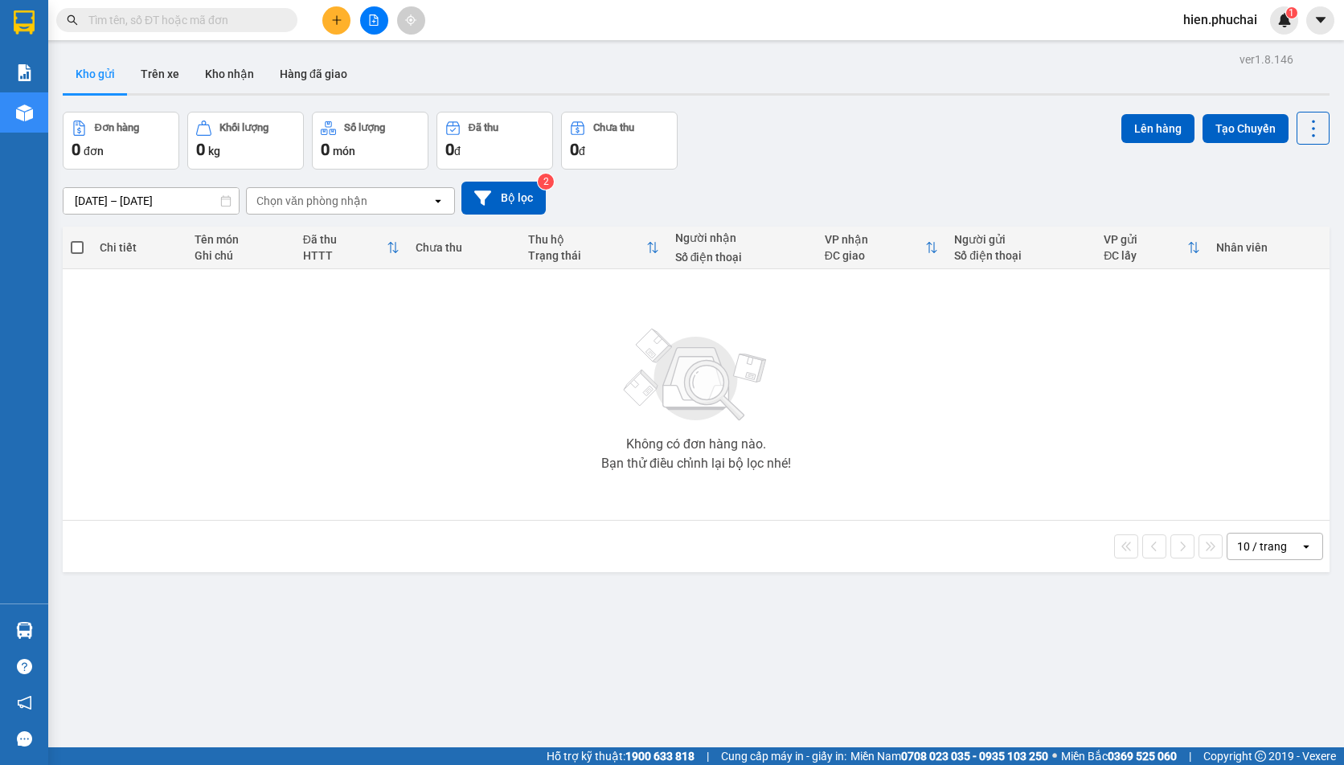
click at [698, 185] on div "[DATE] – [DATE] Press the down arrow key to interact with the calendar and sele…" at bounding box center [696, 198] width 1266 height 33
